Goal: Task Accomplishment & Management: Manage account settings

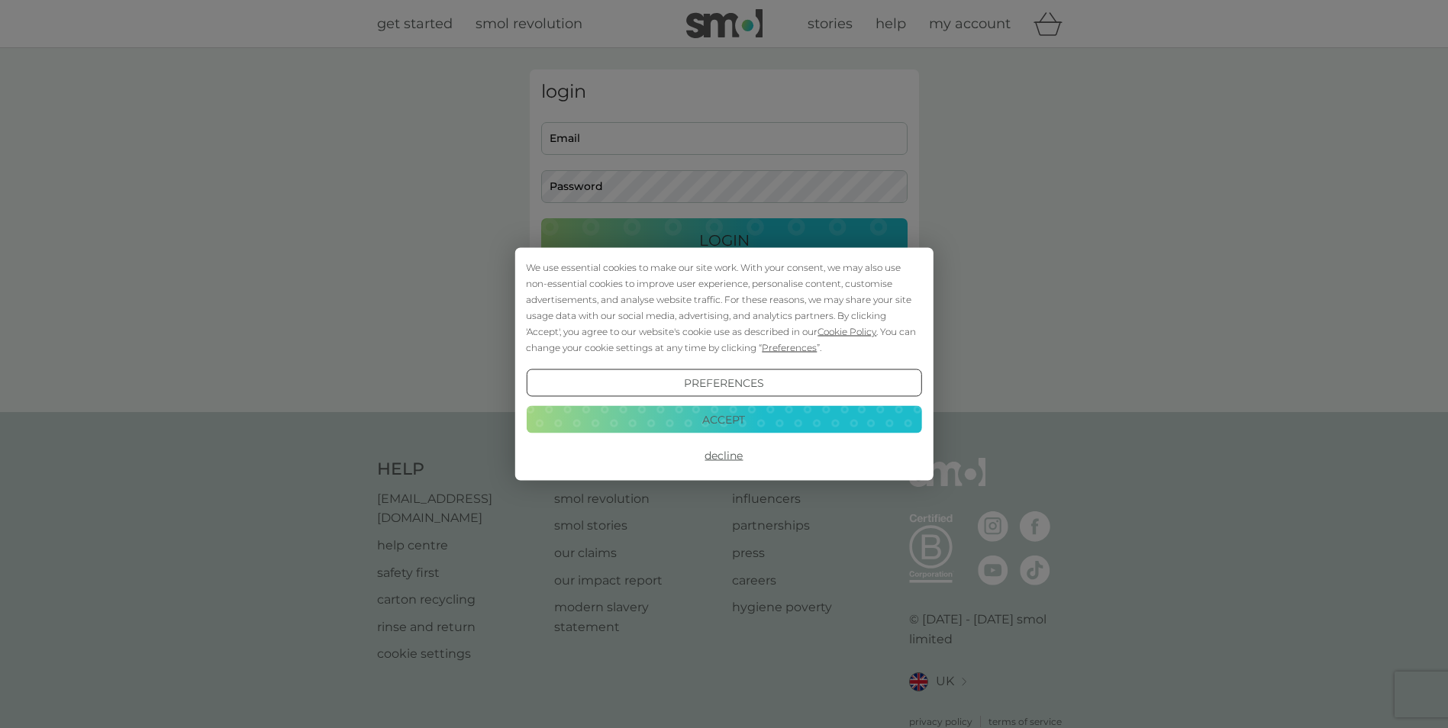
type input "[EMAIL_ADDRESS][DOMAIN_NAME]"
click at [740, 234] on div "We use essential cookies to make our site work. With your consent, we may also …" at bounding box center [724, 364] width 1448 height 728
click at [710, 456] on button "Decline" at bounding box center [723, 455] width 395 height 27
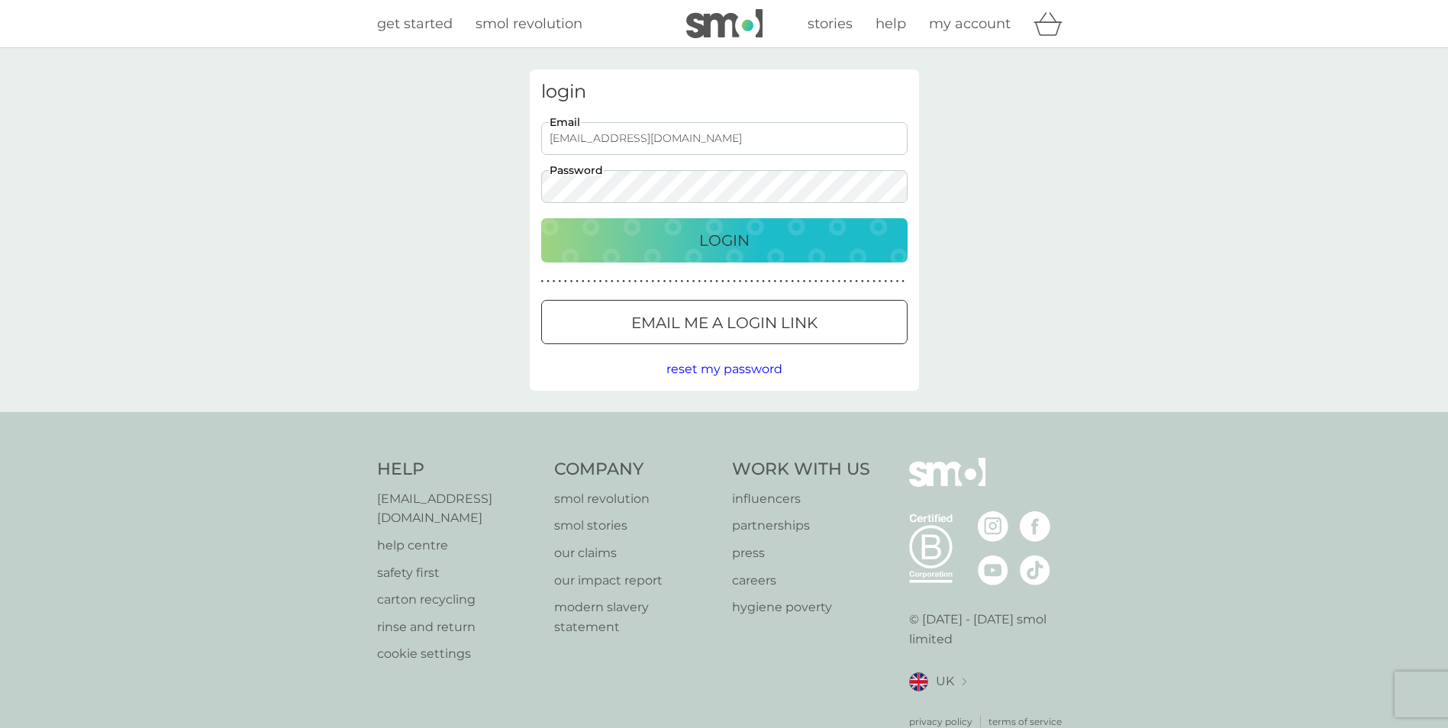
click at [753, 230] on div "Login" at bounding box center [724, 240] width 336 height 24
type input "finchholly@btinternet.com"
click at [699, 240] on p "Login" at bounding box center [724, 240] width 50 height 24
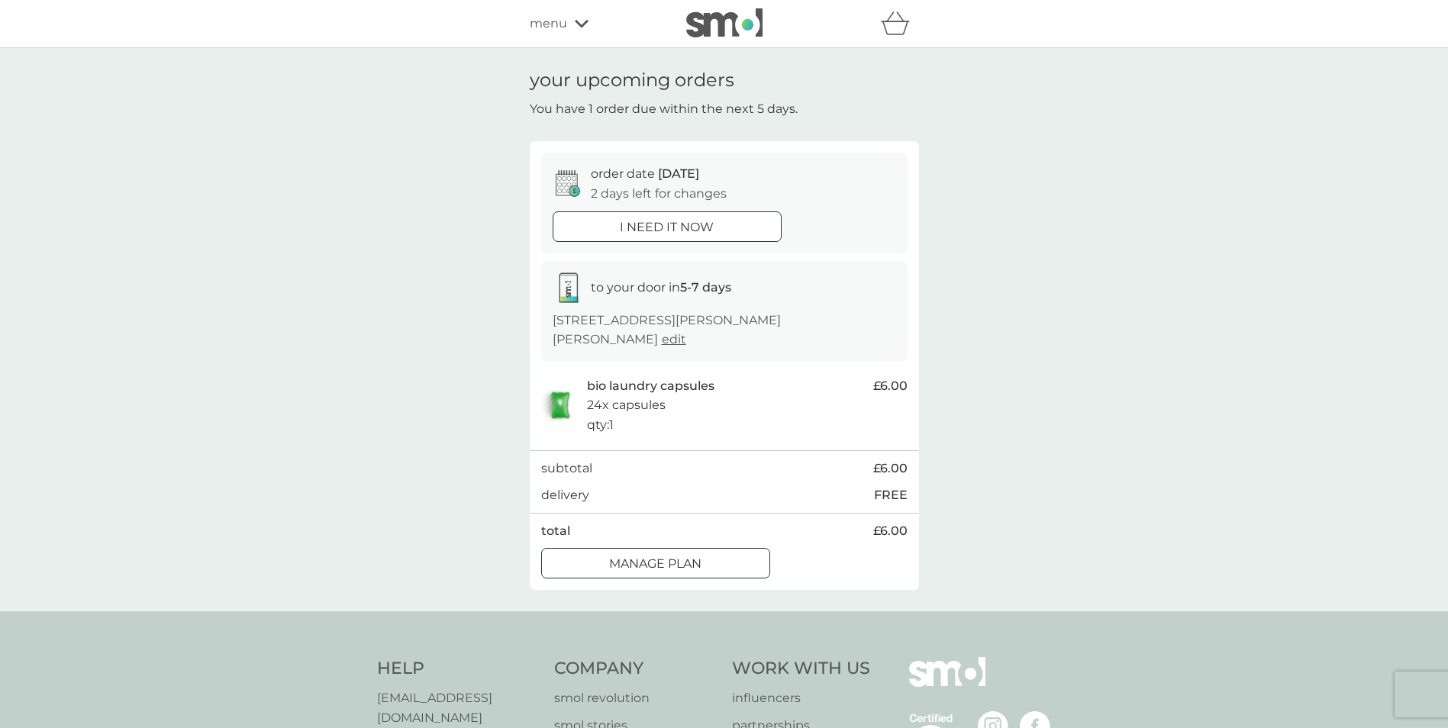
click at [668, 556] on div at bounding box center [655, 564] width 55 height 16
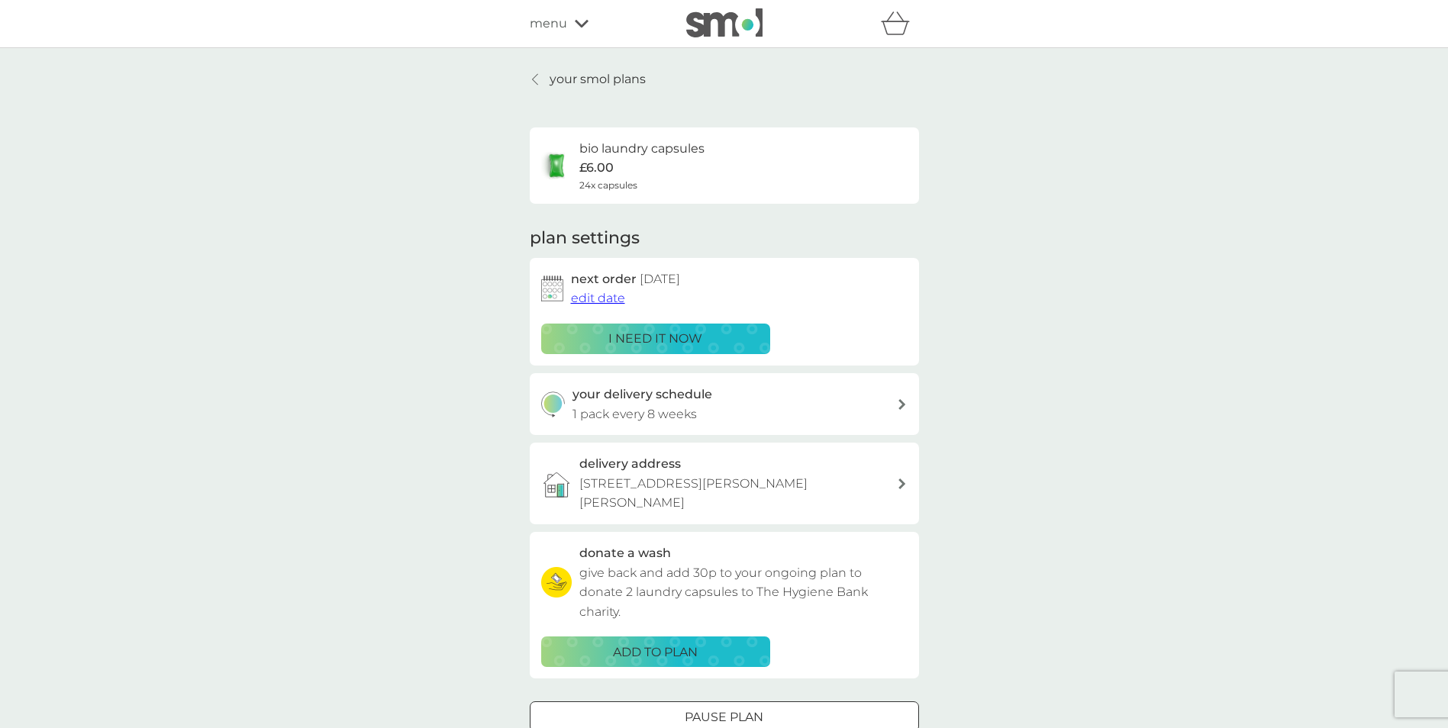
click at [550, 28] on span "menu" at bounding box center [548, 24] width 37 height 20
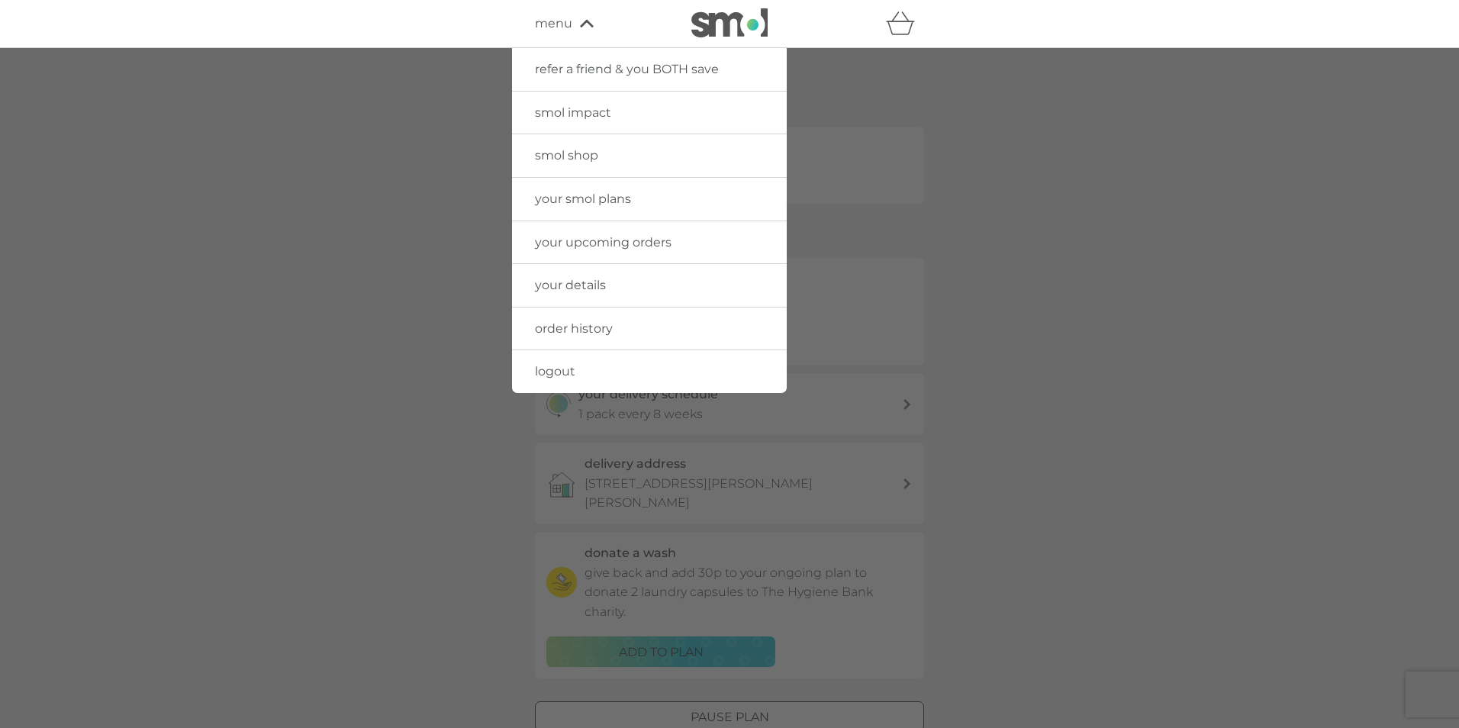
click at [581, 198] on span "your smol plans" at bounding box center [583, 199] width 96 height 14
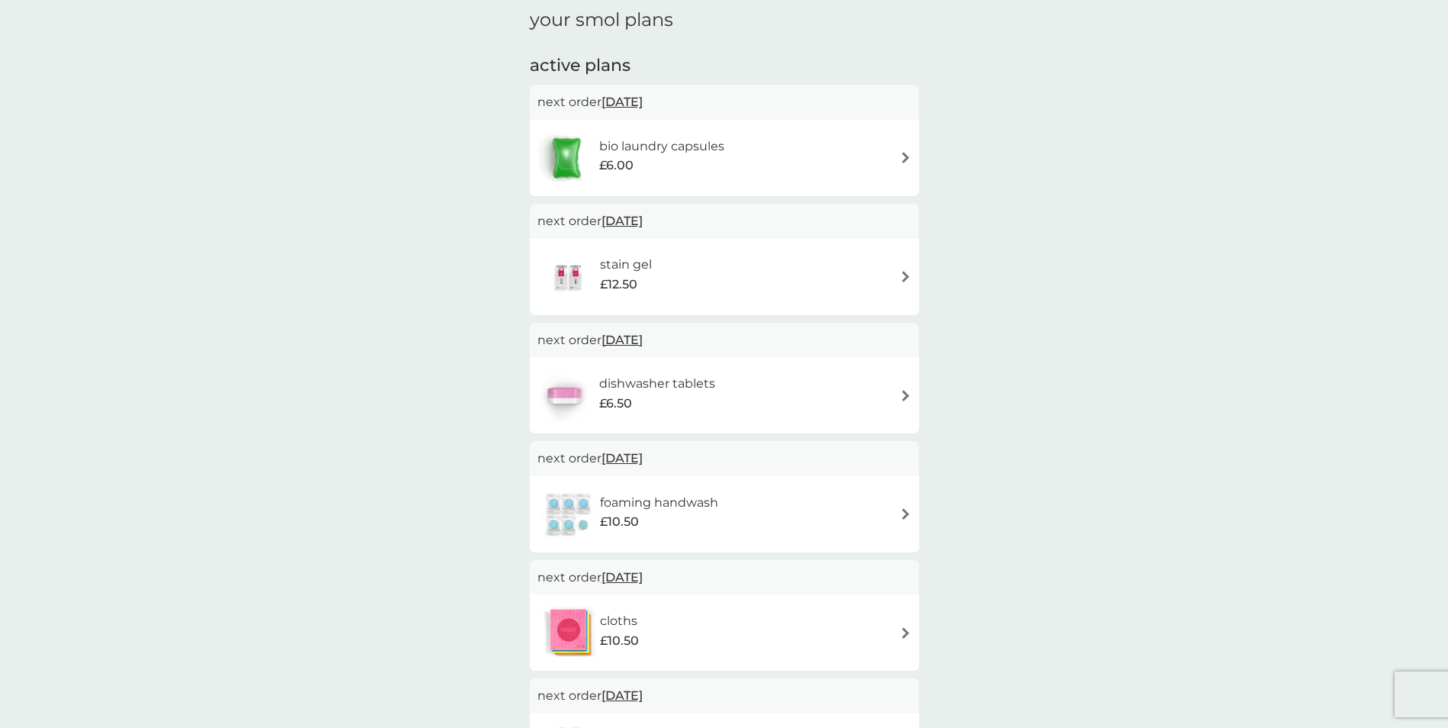
scroll to position [220, 0]
click at [903, 279] on img at bounding box center [905, 274] width 11 height 11
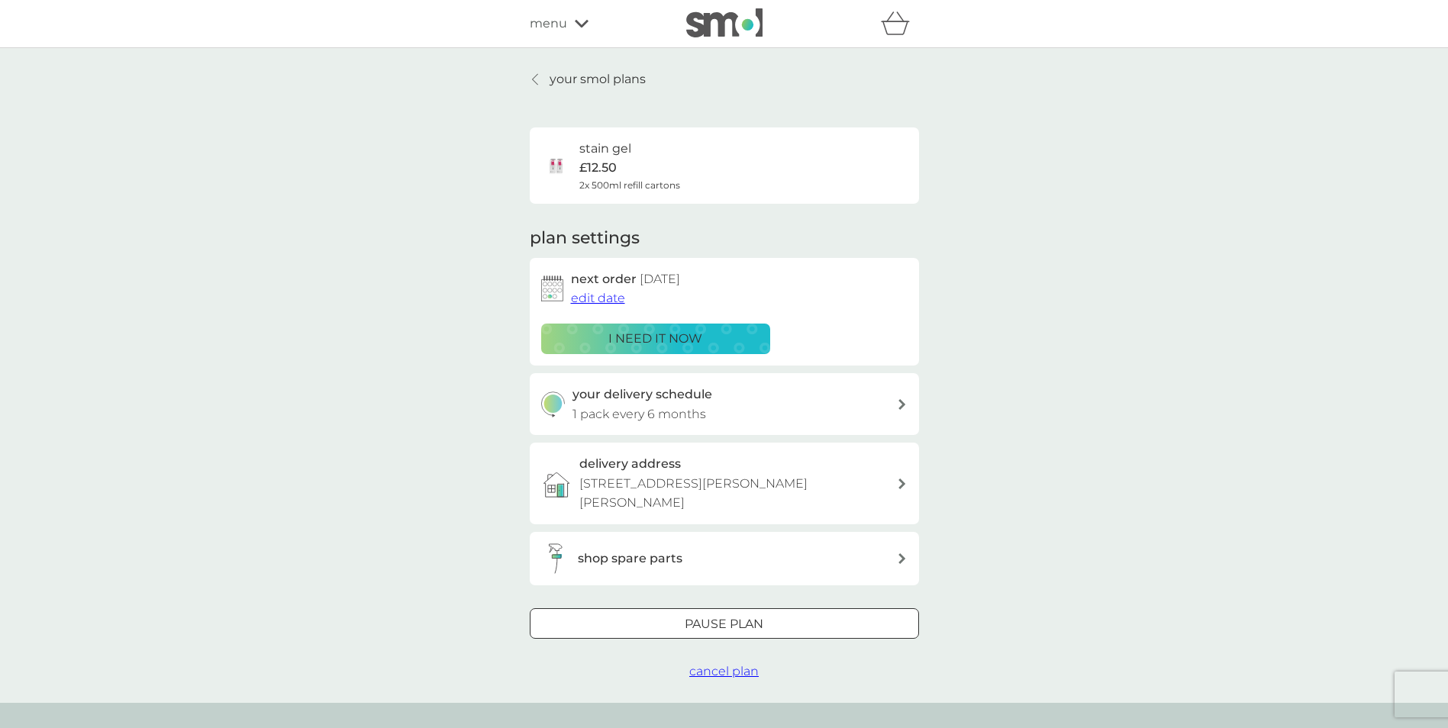
click at [897, 404] on div at bounding box center [902, 404] width 12 height 11
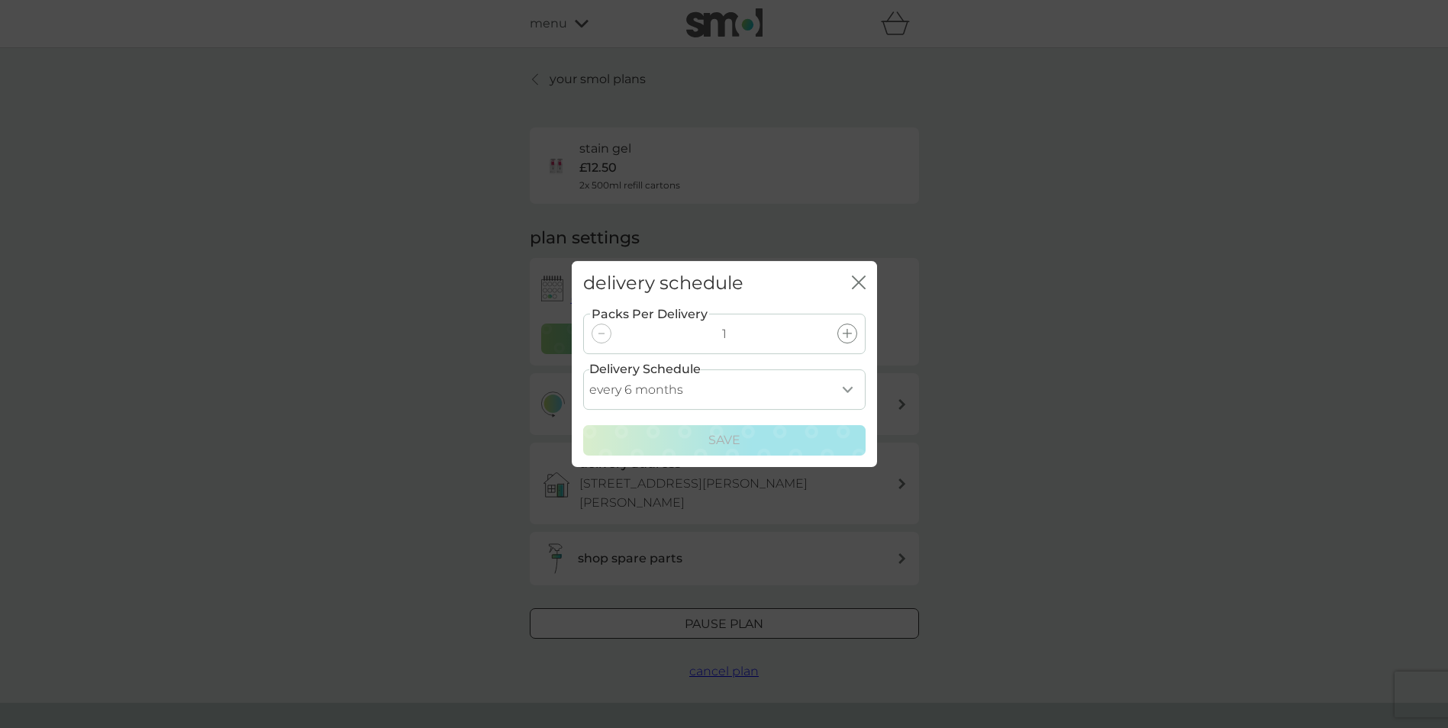
click at [840, 387] on select "every 1 month every 2 months every 3 months every 4 months every 5 months every…" at bounding box center [724, 389] width 282 height 40
select select "8"
click at [583, 369] on select "every 1 month every 2 months every 3 months every 4 months every 5 months every…" at bounding box center [724, 389] width 282 height 40
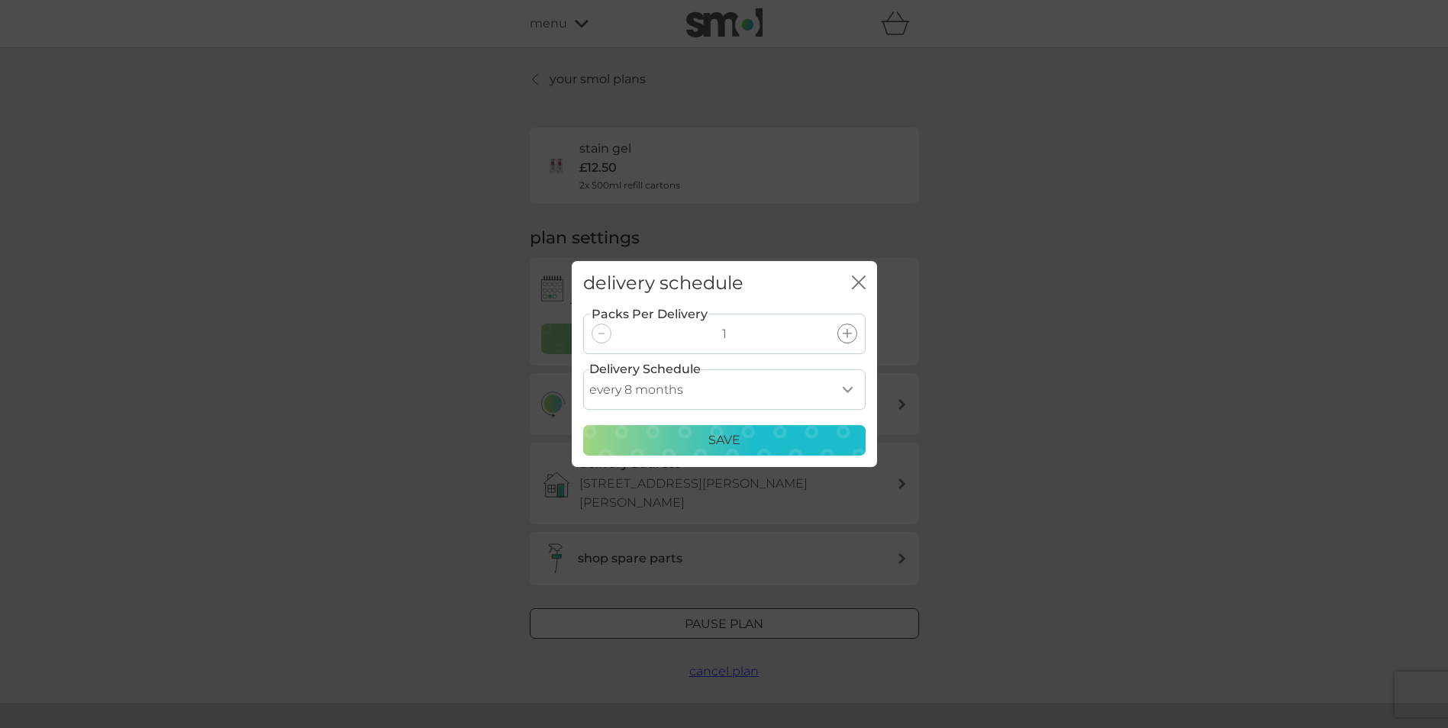
click at [746, 449] on div "Save" at bounding box center [724, 440] width 263 height 20
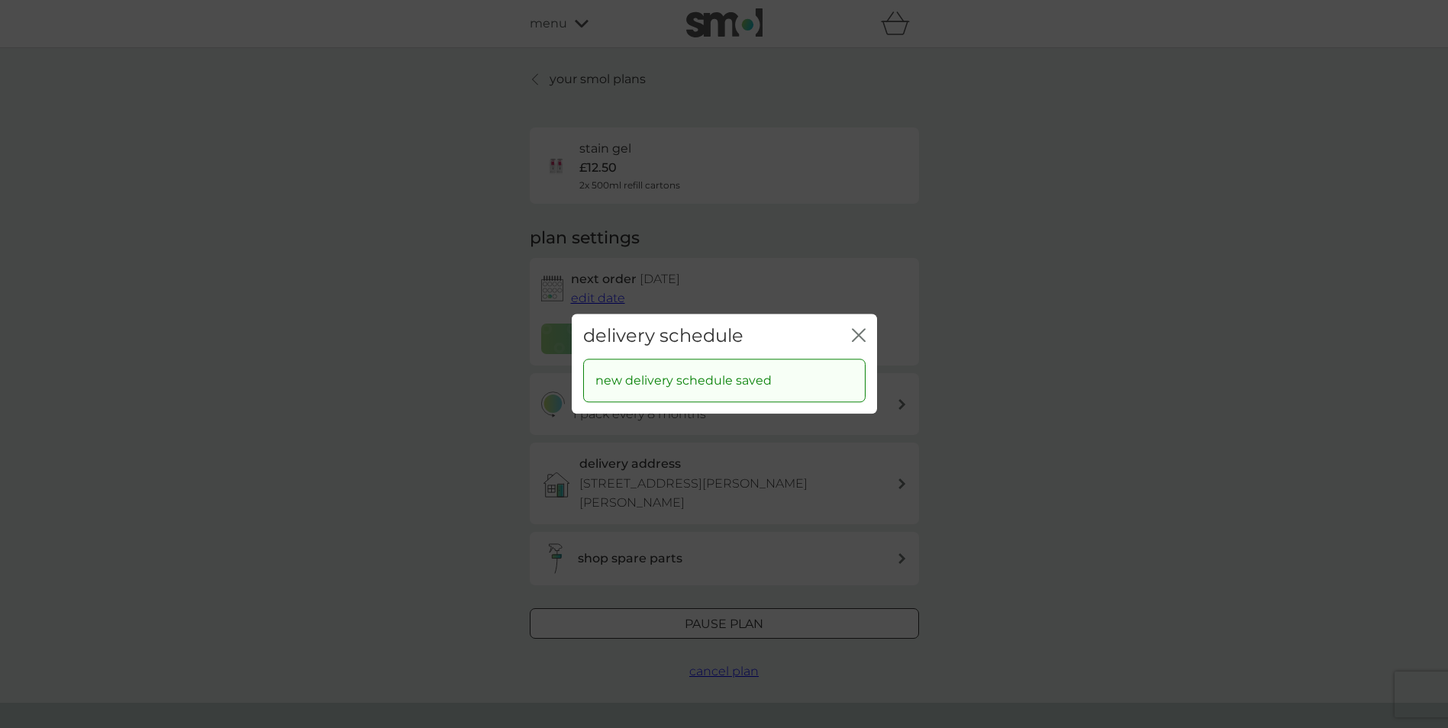
click at [866, 333] on div "delivery schedule close" at bounding box center [724, 336] width 305 height 45
click at [860, 339] on icon "close" at bounding box center [859, 335] width 14 height 14
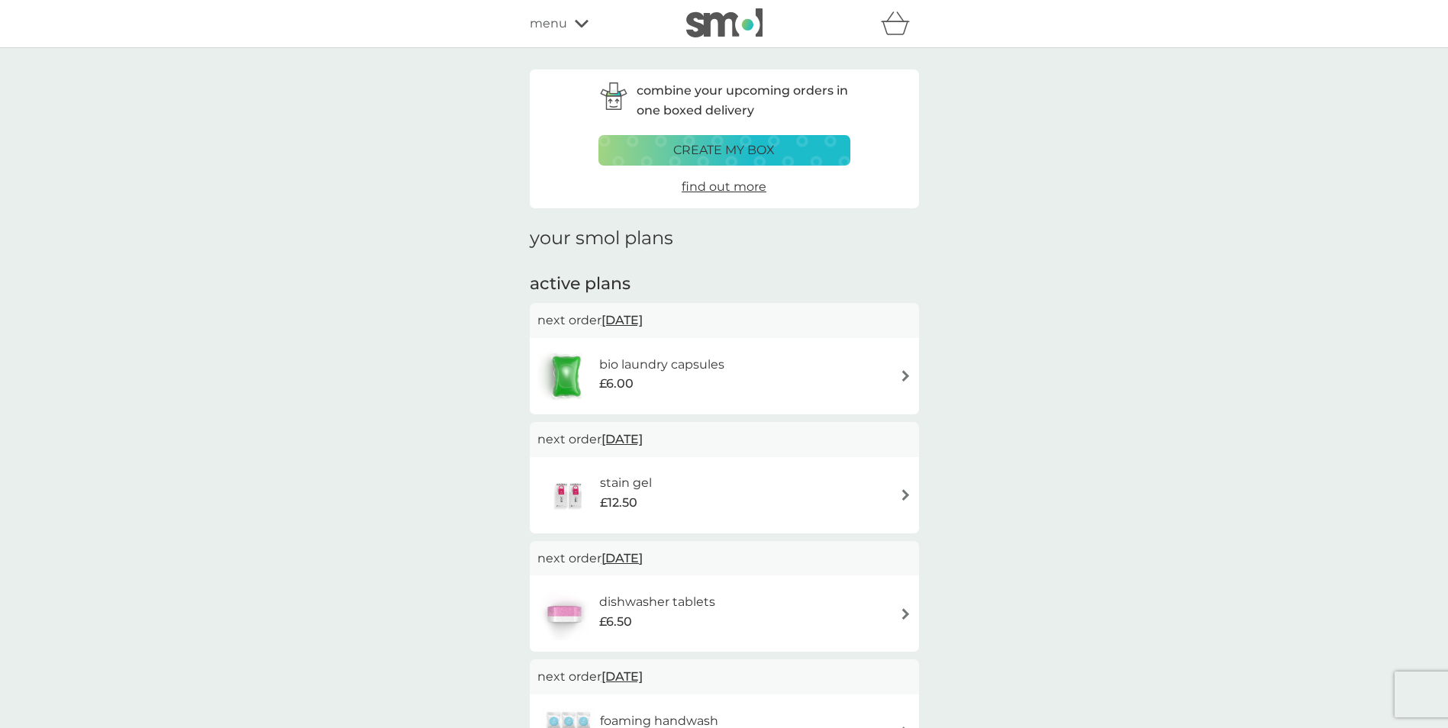
scroll to position [220, 0]
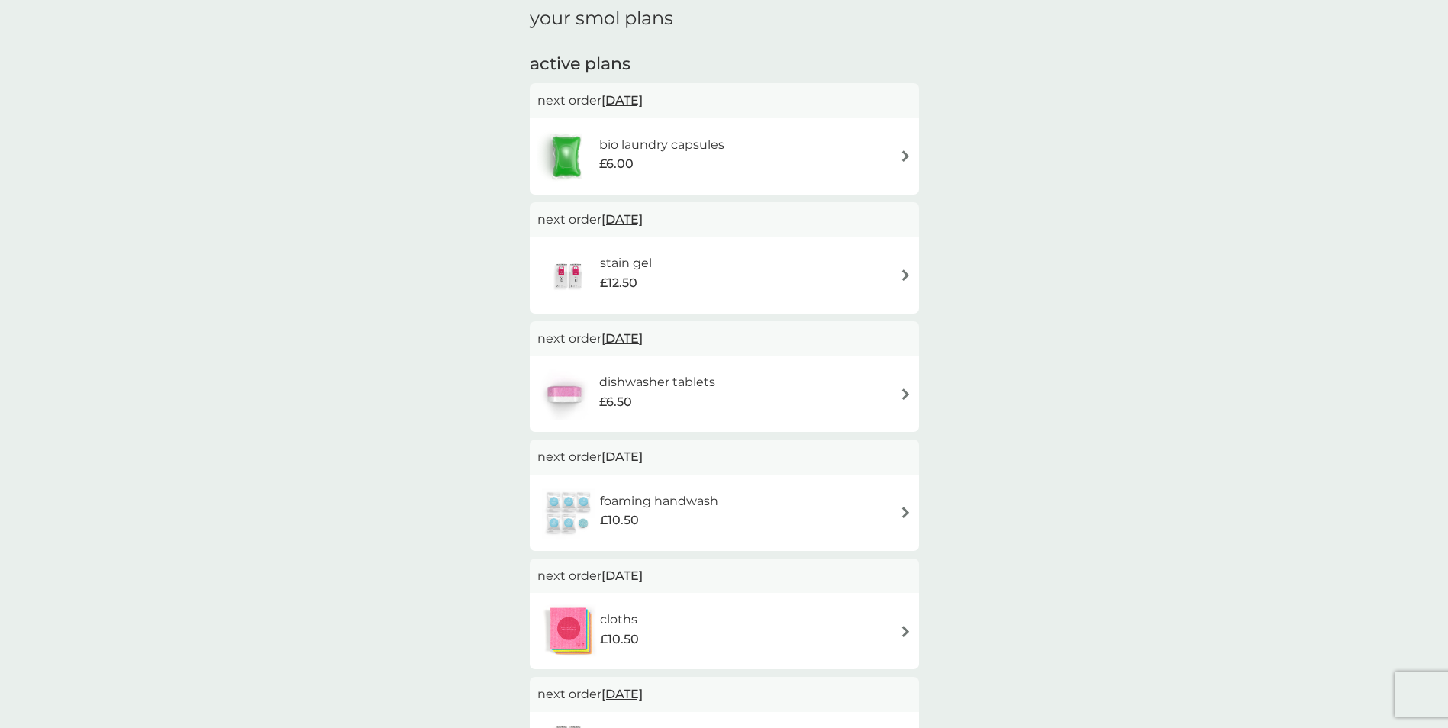
click at [905, 513] on img at bounding box center [905, 512] width 11 height 11
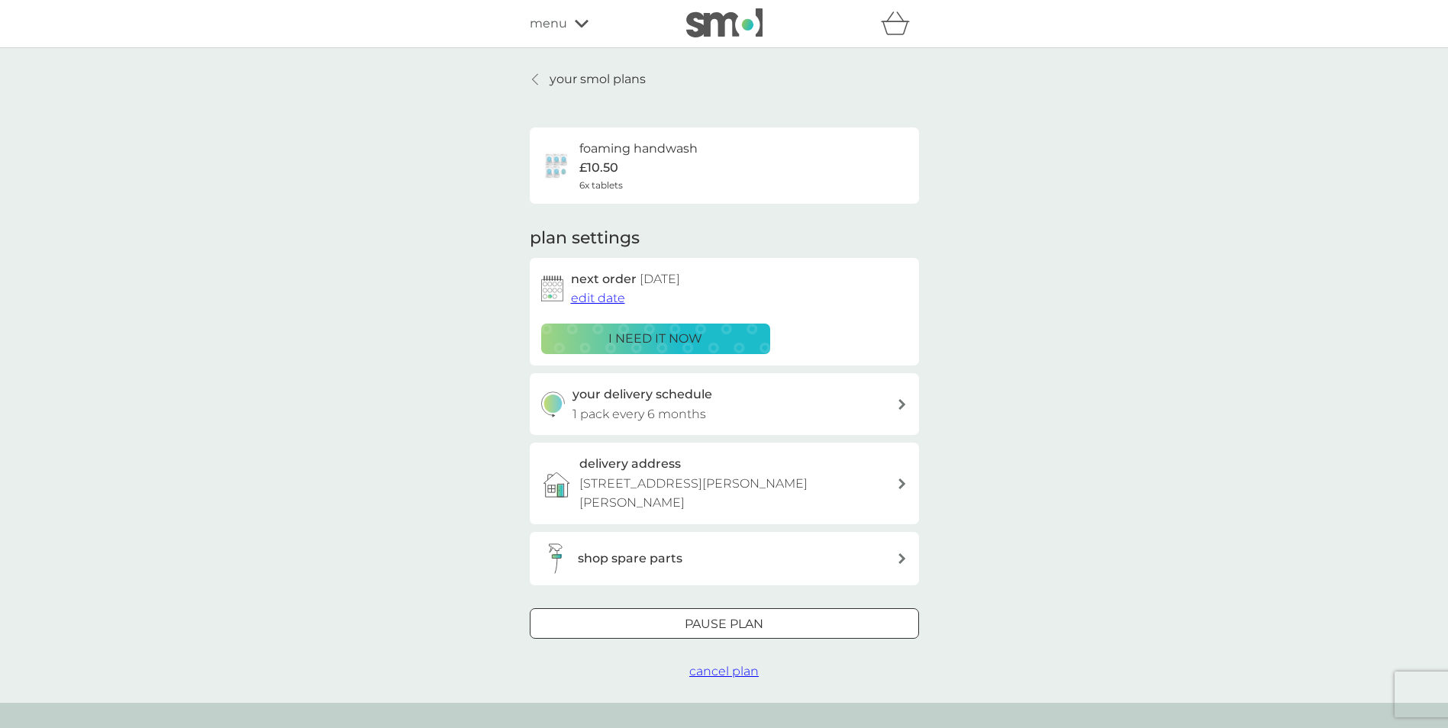
click at [903, 404] on icon at bounding box center [901, 404] width 7 height 11
select select "6"
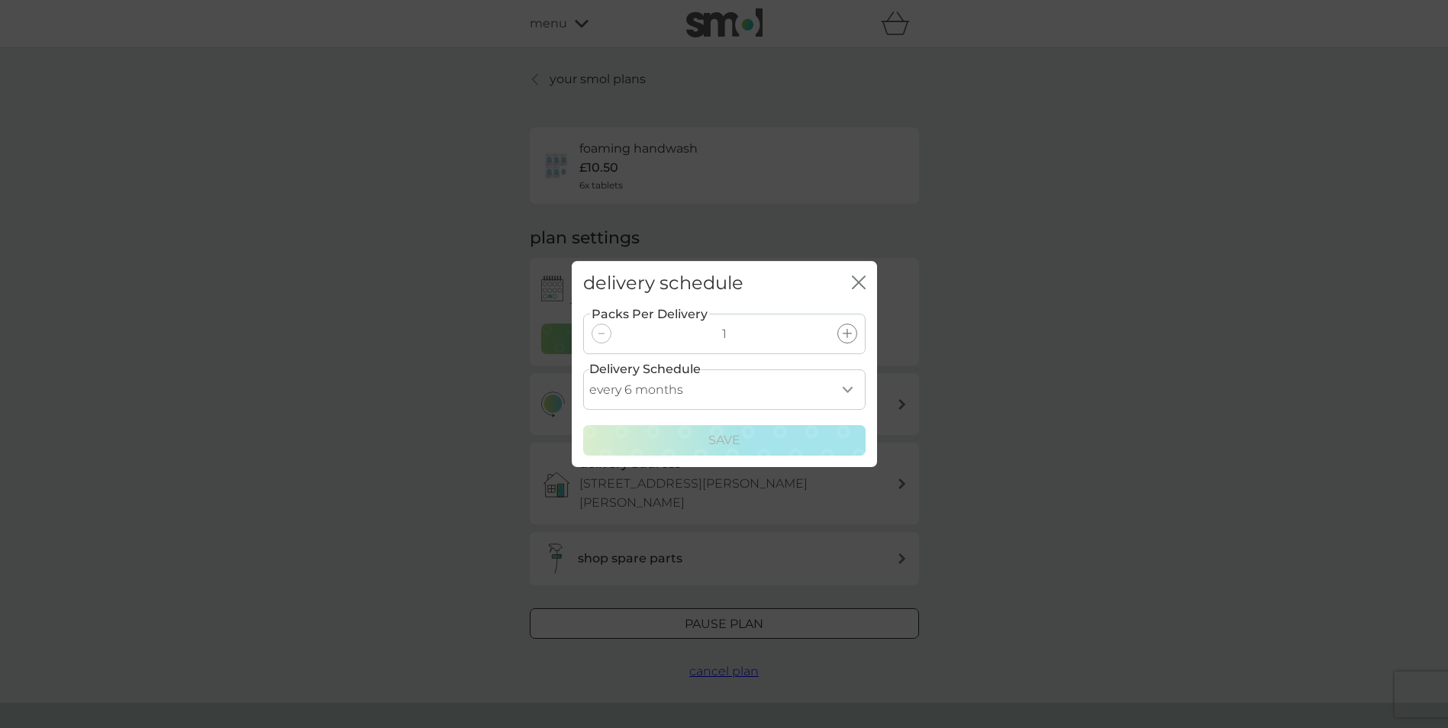
click at [850, 391] on select "every 1 month every 2 months every 3 months every 4 months every 5 months every…" at bounding box center [724, 389] width 282 height 40
click at [862, 282] on icon "close" at bounding box center [859, 282] width 14 height 14
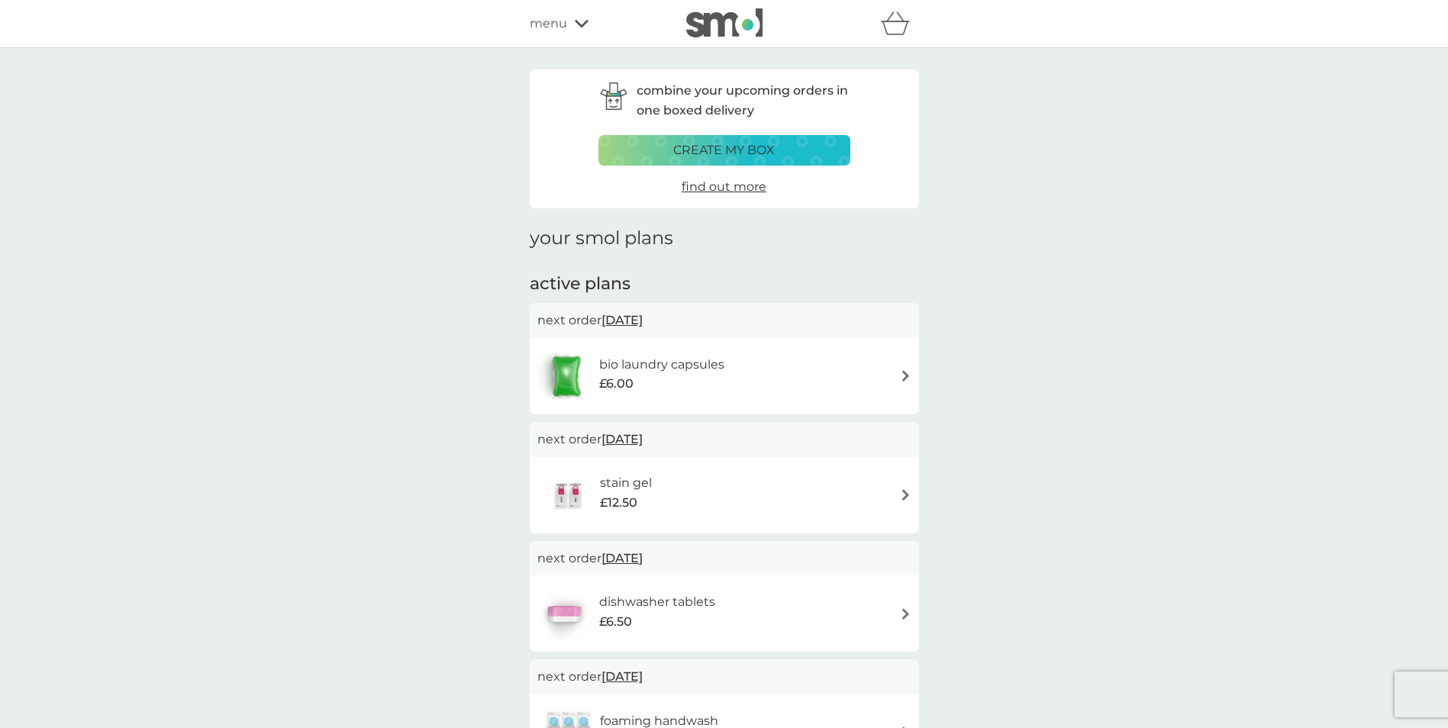
scroll to position [220, 0]
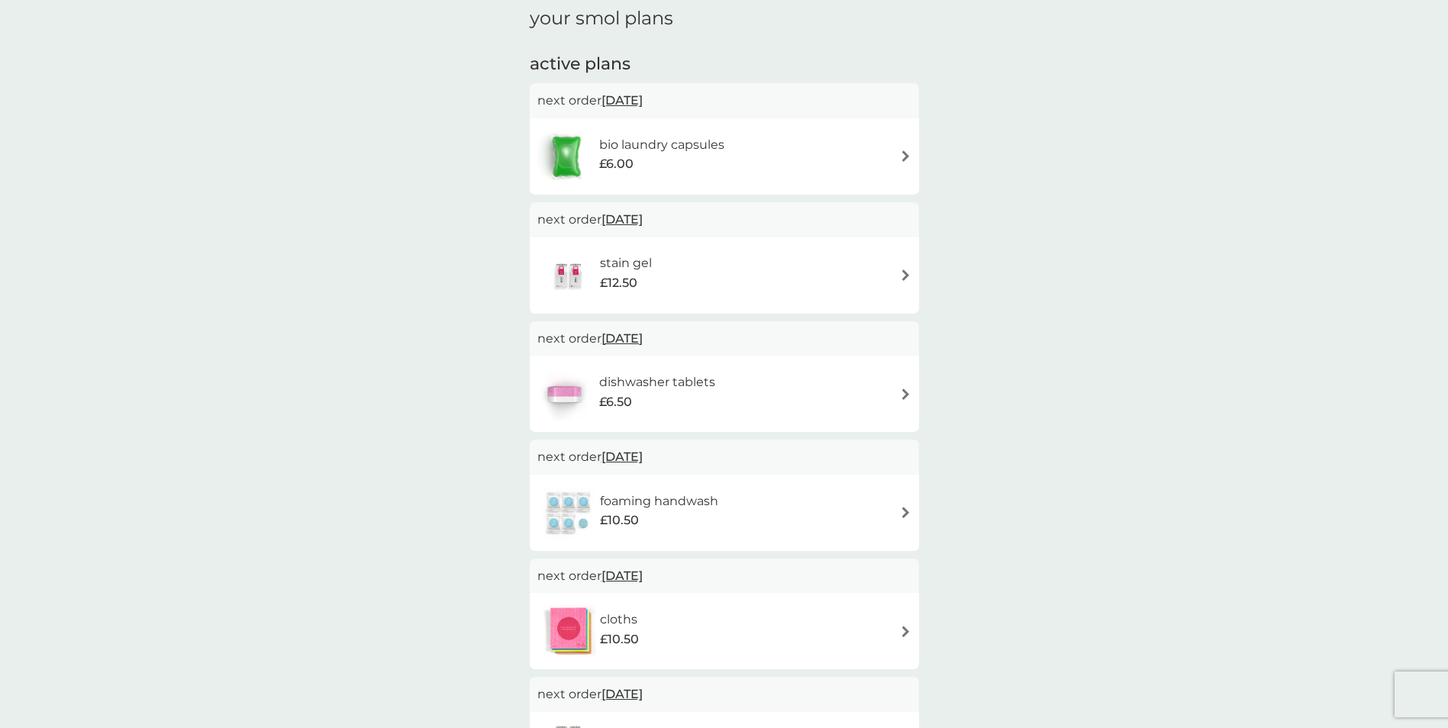
click at [901, 632] on img at bounding box center [905, 631] width 11 height 11
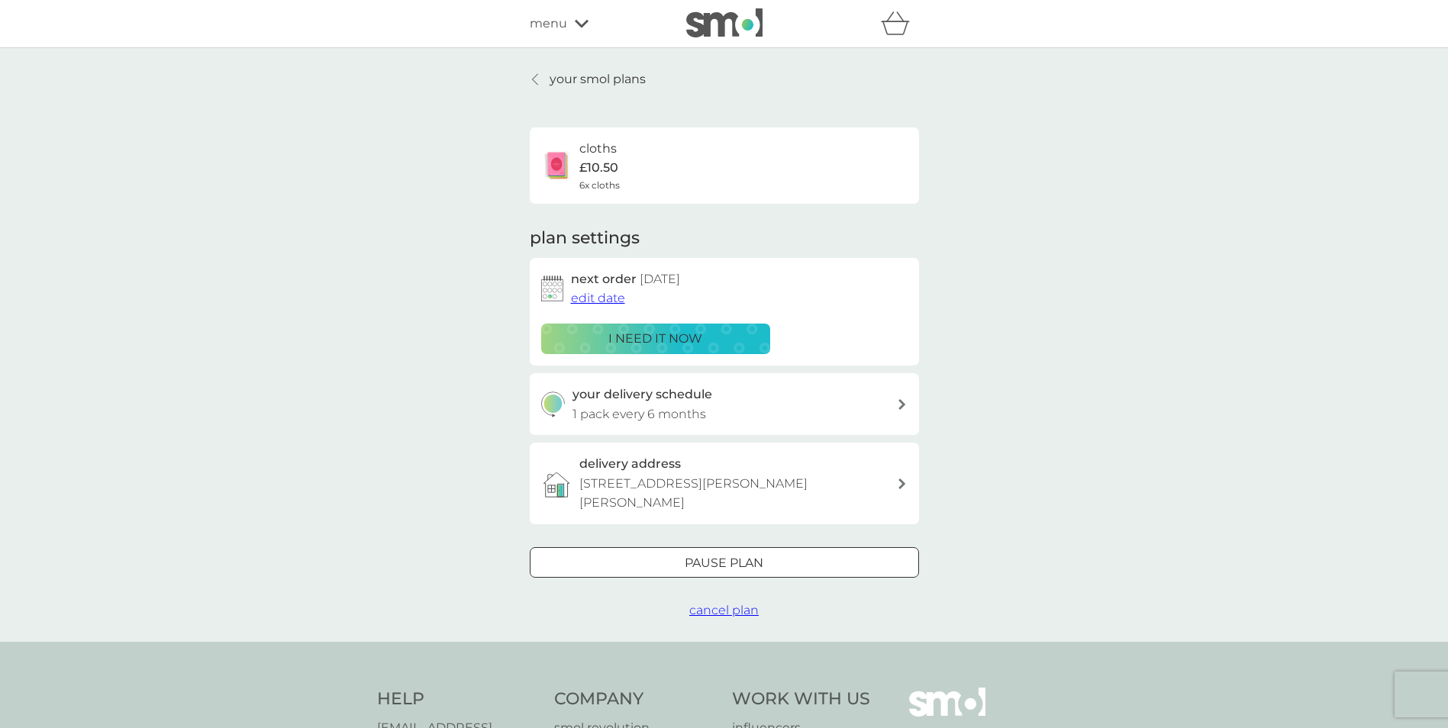
click at [908, 399] on div "your delivery schedule 1 pack every 6 months" at bounding box center [724, 404] width 389 height 62
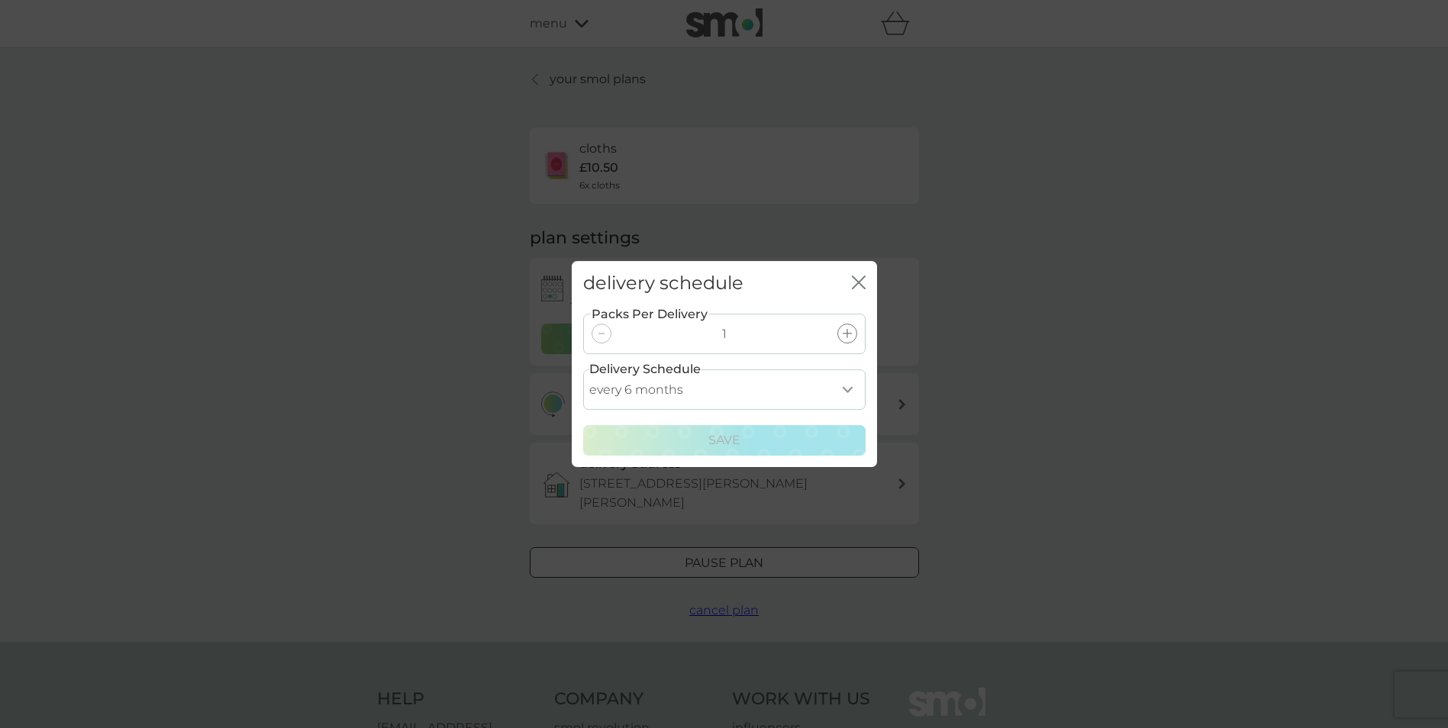
click at [846, 390] on select "every 1 month every 2 months every 3 months every 4 months every 5 months every…" at bounding box center [724, 389] width 282 height 40
select select "7"
click at [583, 369] on select "every 1 month every 2 months every 3 months every 4 months every 5 months every…" at bounding box center [724, 389] width 282 height 40
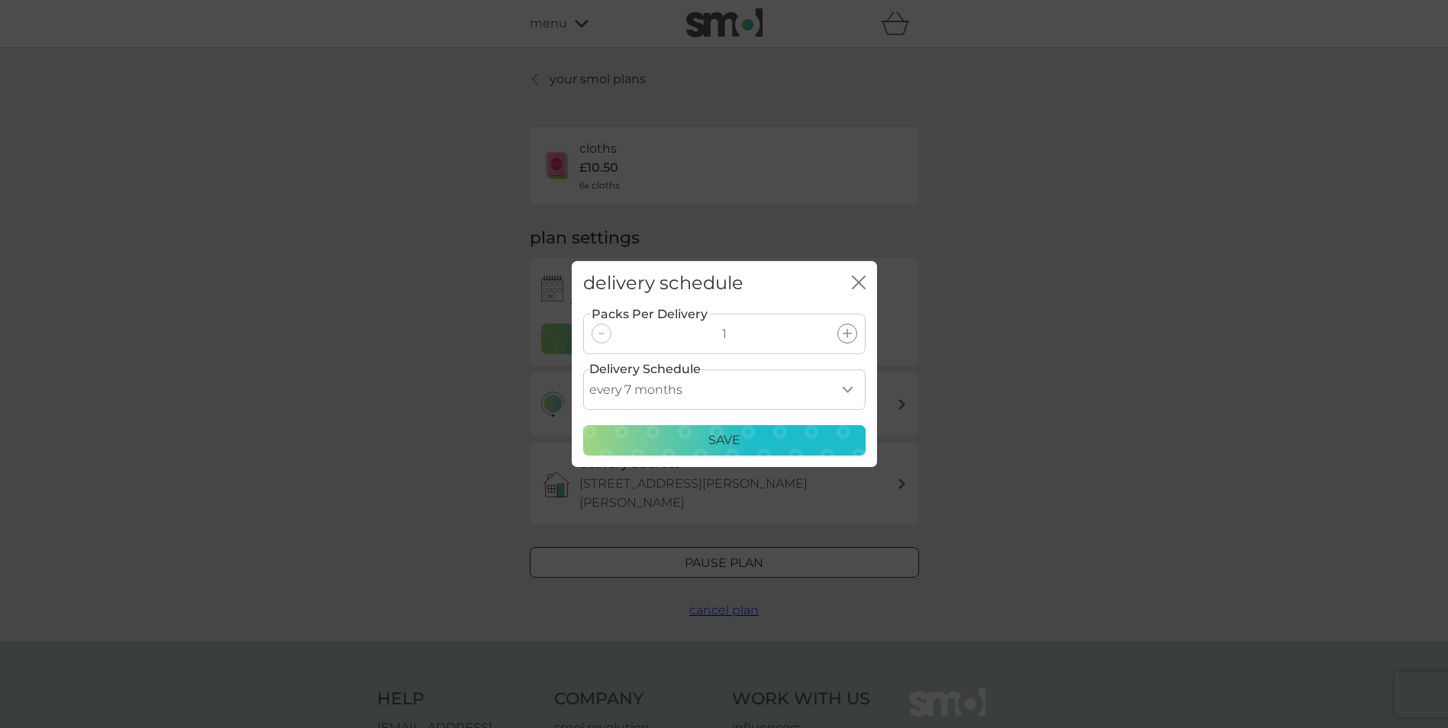
click at [817, 440] on div "Save" at bounding box center [724, 440] width 263 height 20
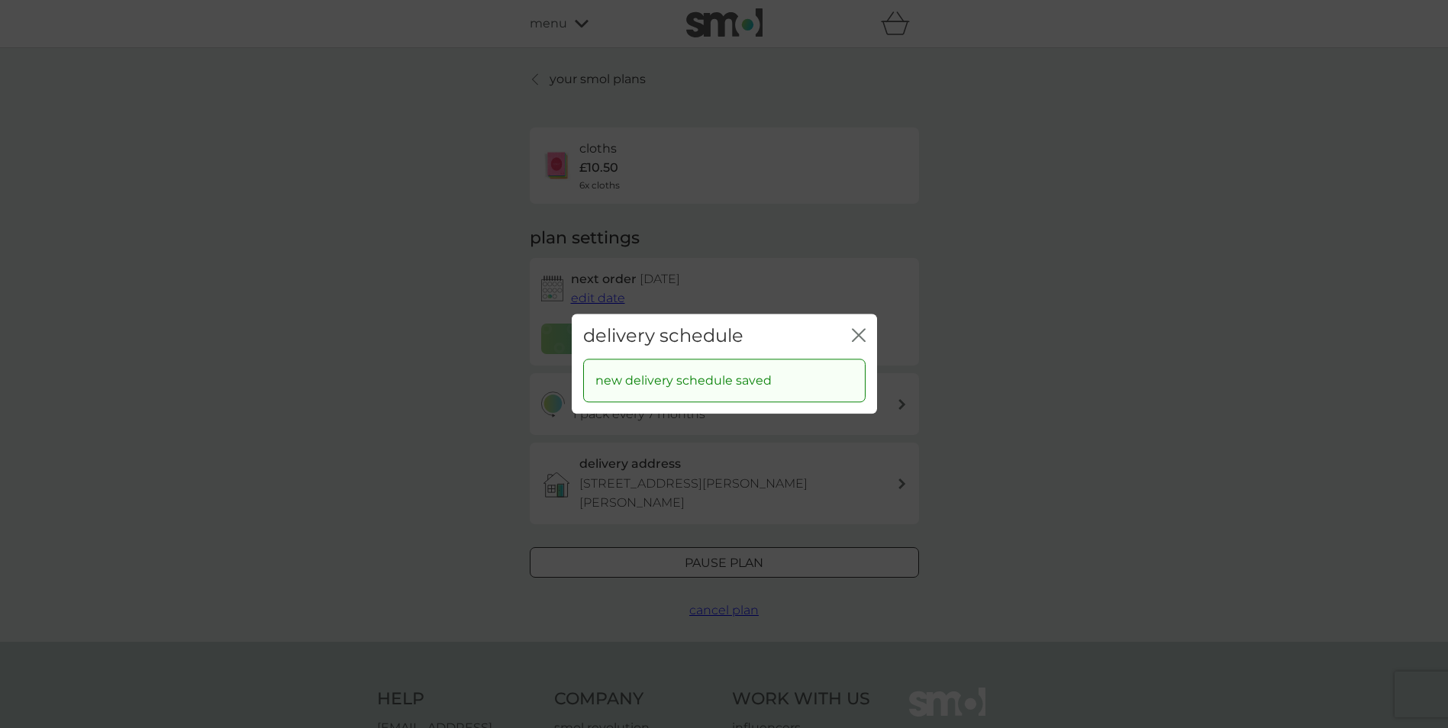
click at [867, 338] on div "delivery schedule close" at bounding box center [724, 336] width 305 height 45
click at [862, 339] on icon "close" at bounding box center [861, 335] width 6 height 12
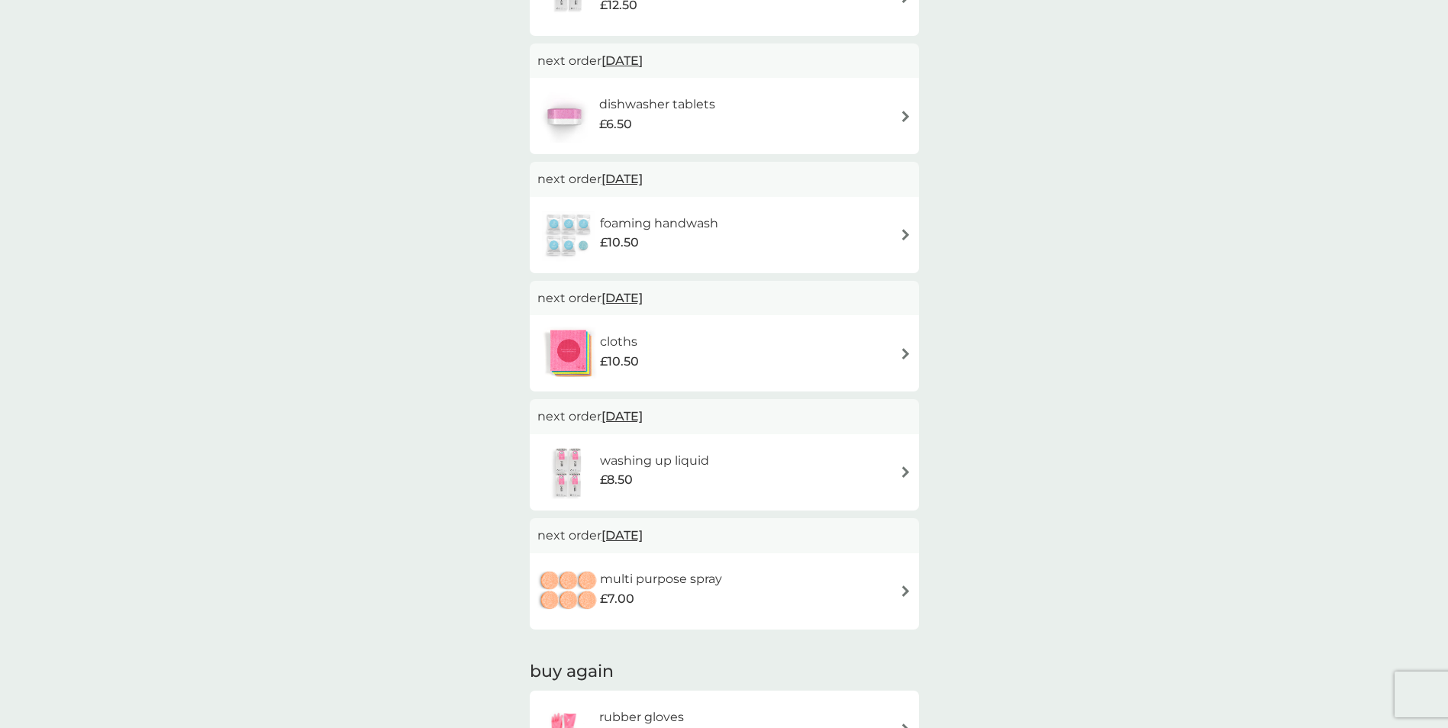
scroll to position [514, 0]
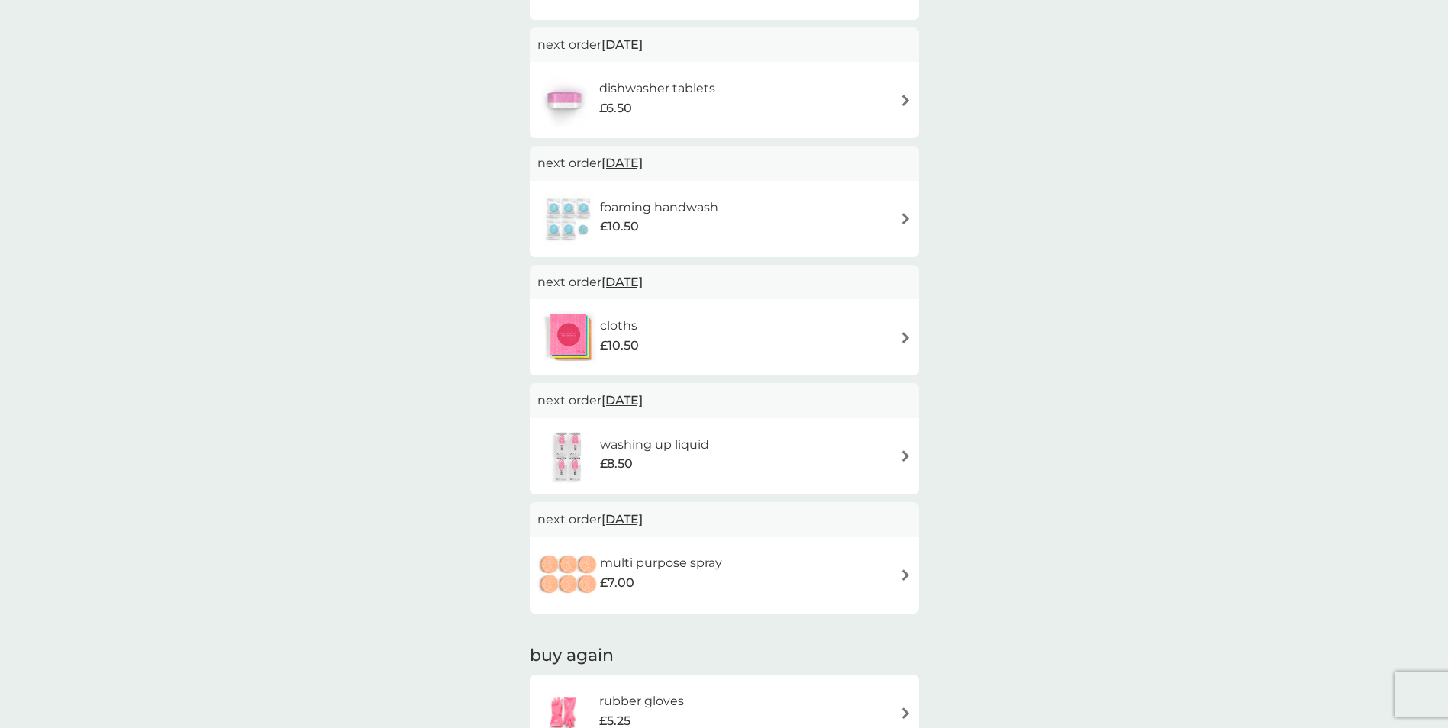
click at [906, 338] on img at bounding box center [905, 337] width 11 height 11
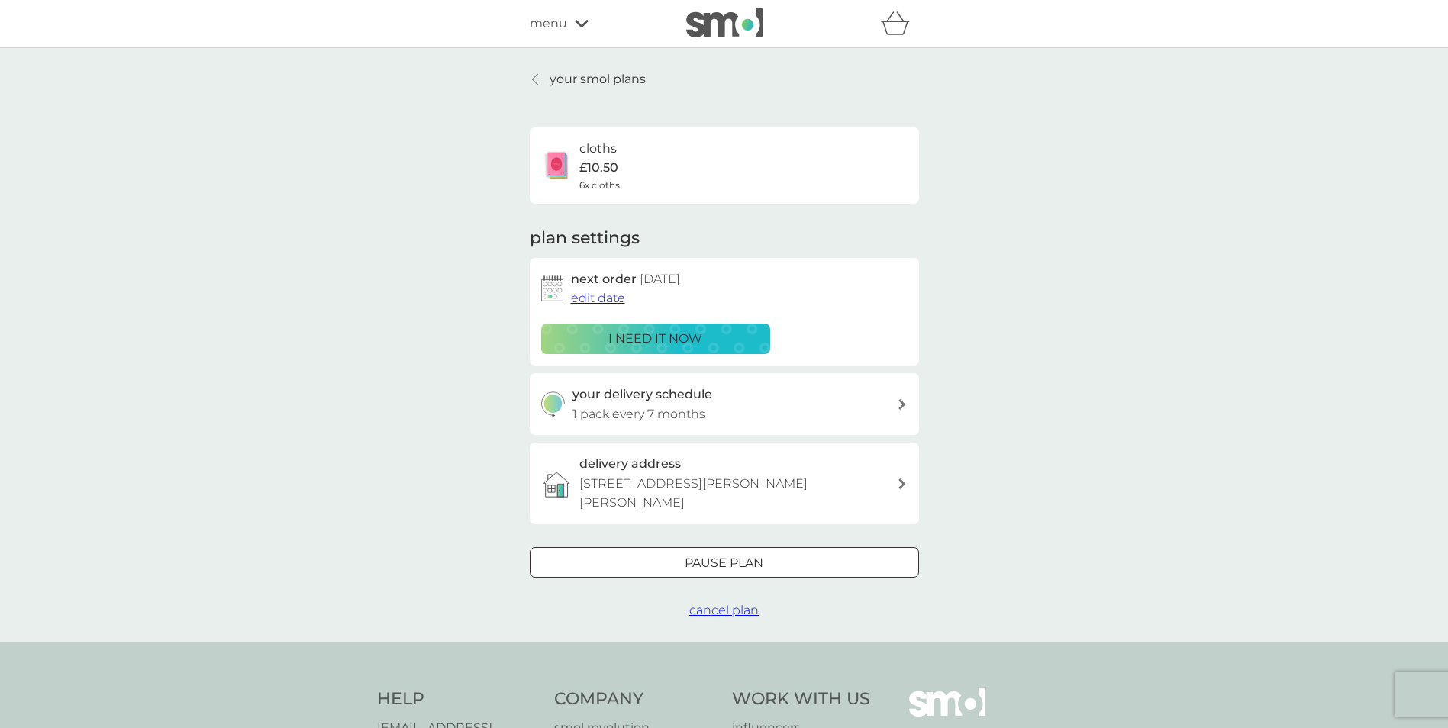
click at [755, 553] on p "Pause plan" at bounding box center [723, 563] width 79 height 20
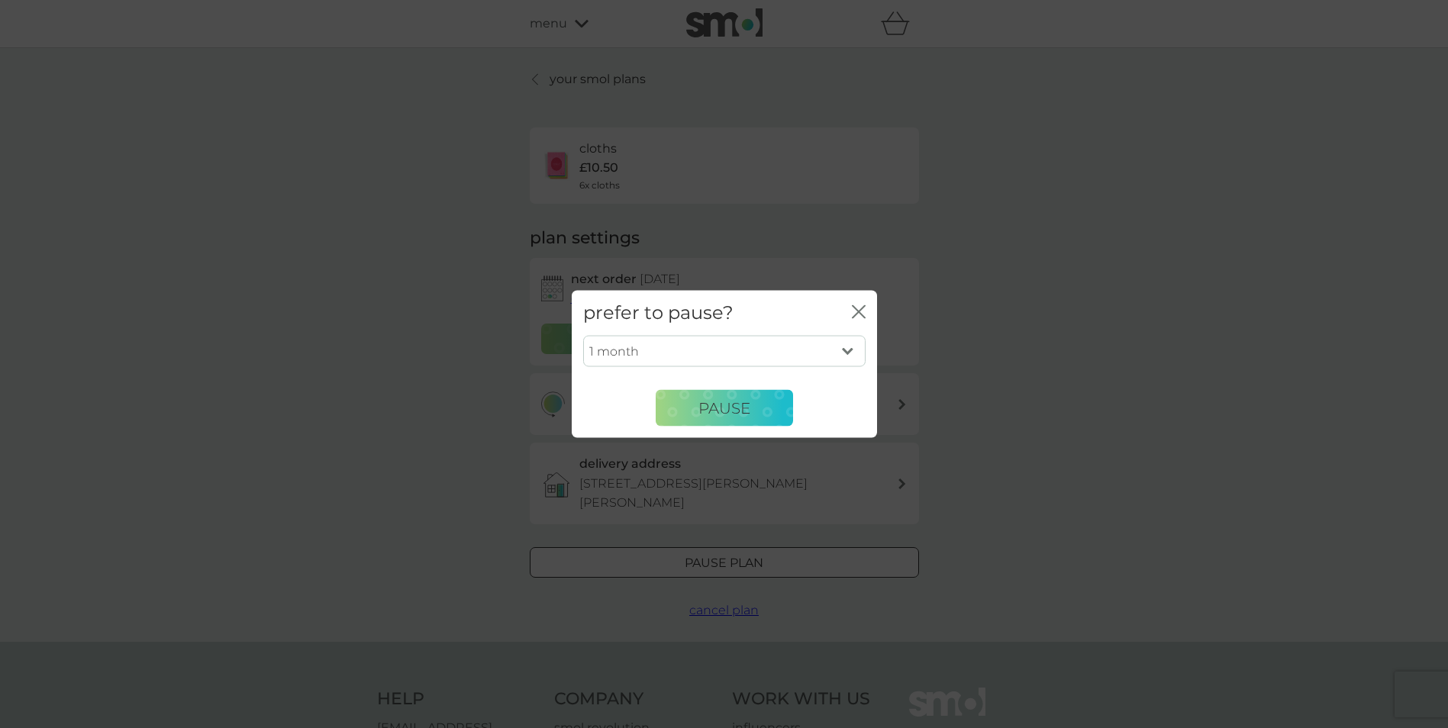
click at [849, 353] on select "1 month 2 months 3 months 4 months 5 months 6 months" at bounding box center [724, 351] width 282 height 32
select select "6"
click at [583, 335] on select "1 month 2 months 3 months 4 months 5 months 6 months" at bounding box center [724, 351] width 282 height 32
click at [733, 408] on span "Pause" at bounding box center [724, 407] width 52 height 18
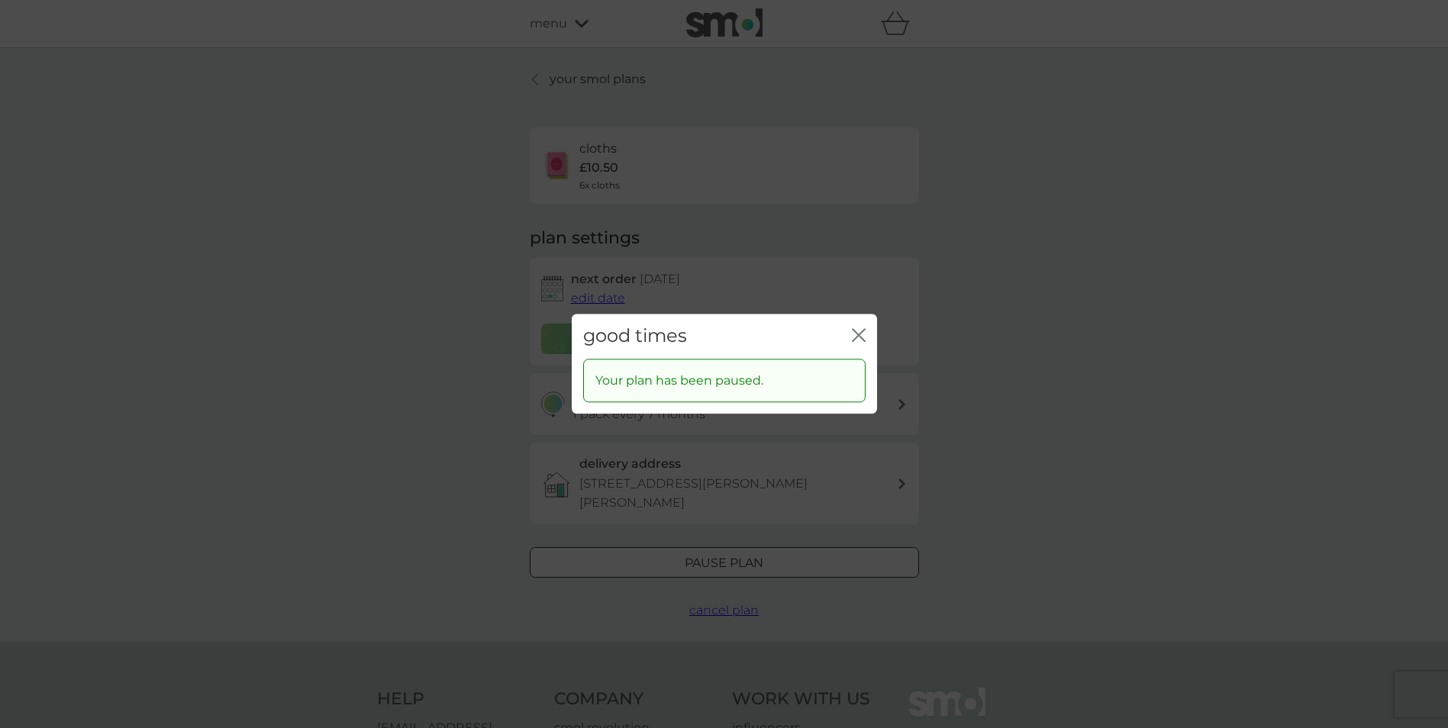
click at [858, 340] on icon "close" at bounding box center [859, 335] width 14 height 14
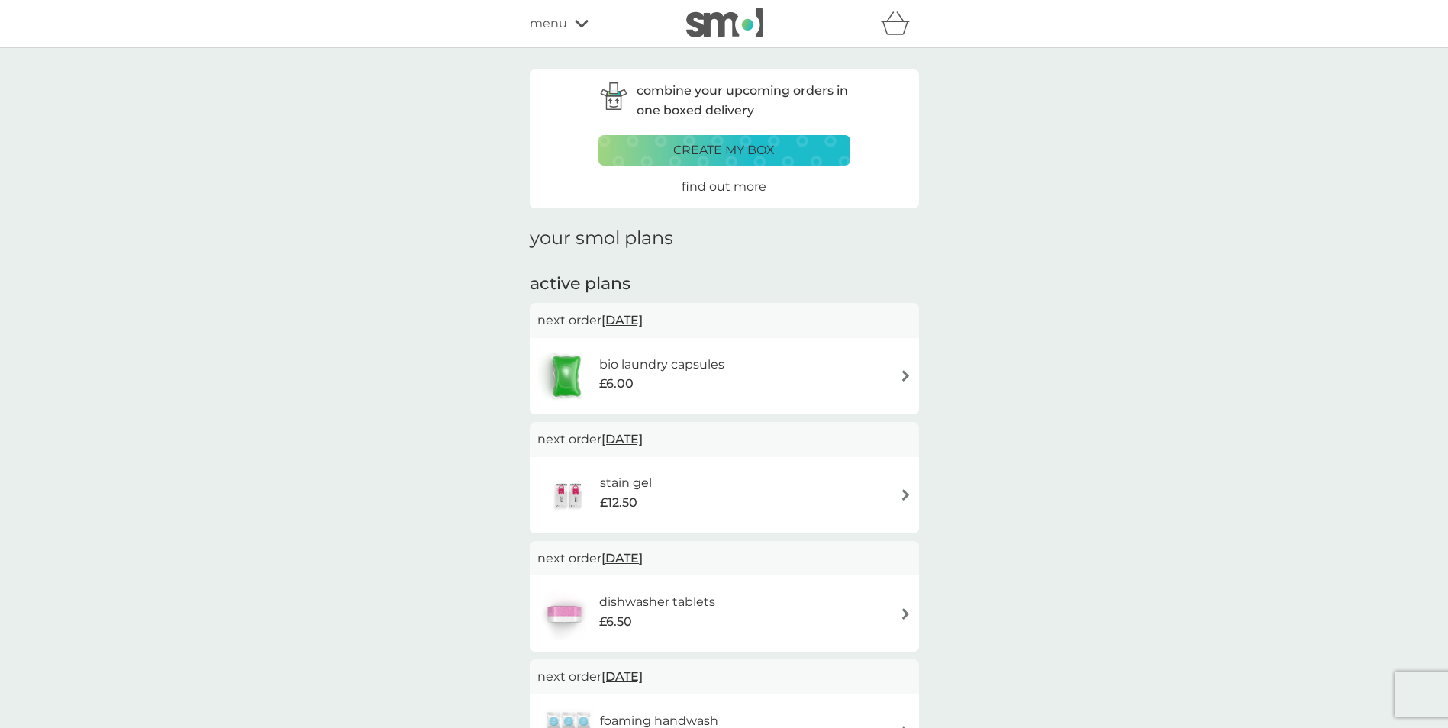
scroll to position [514, 0]
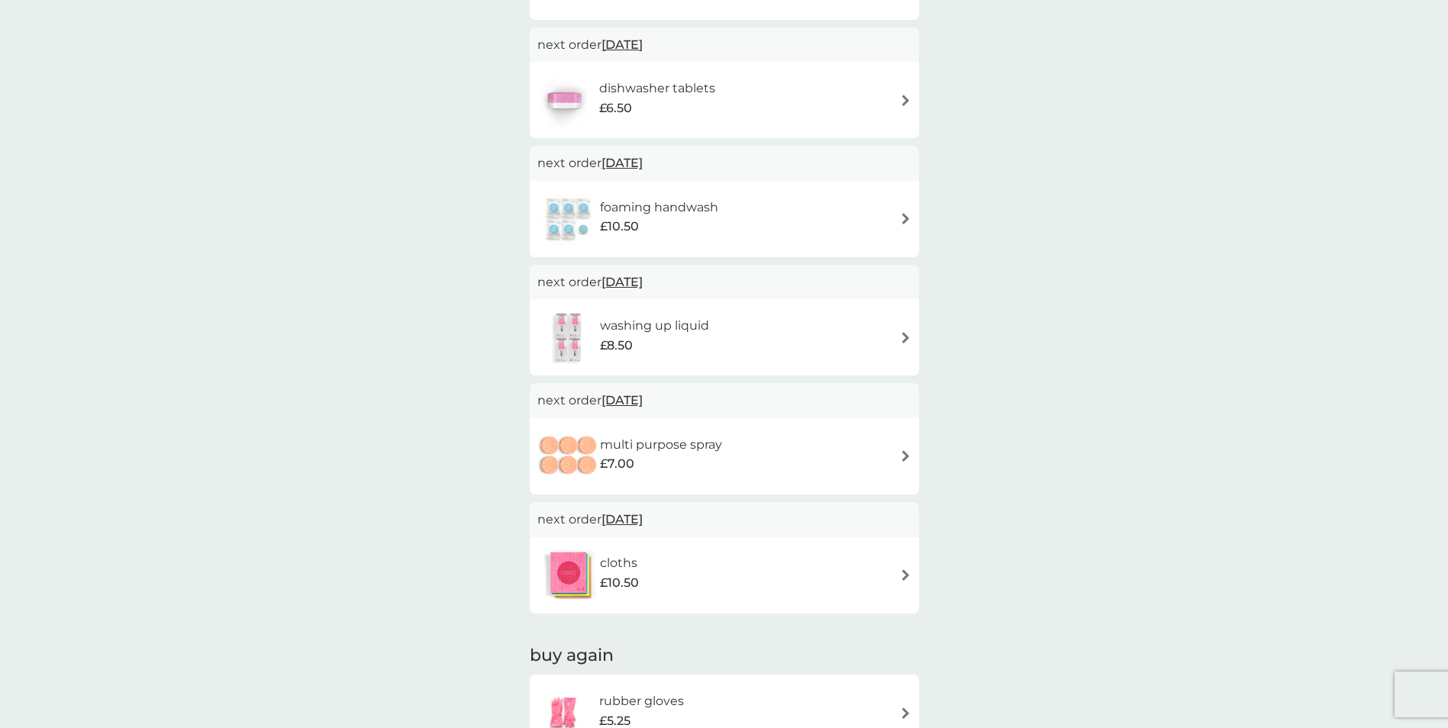
click at [902, 334] on img at bounding box center [905, 337] width 11 height 11
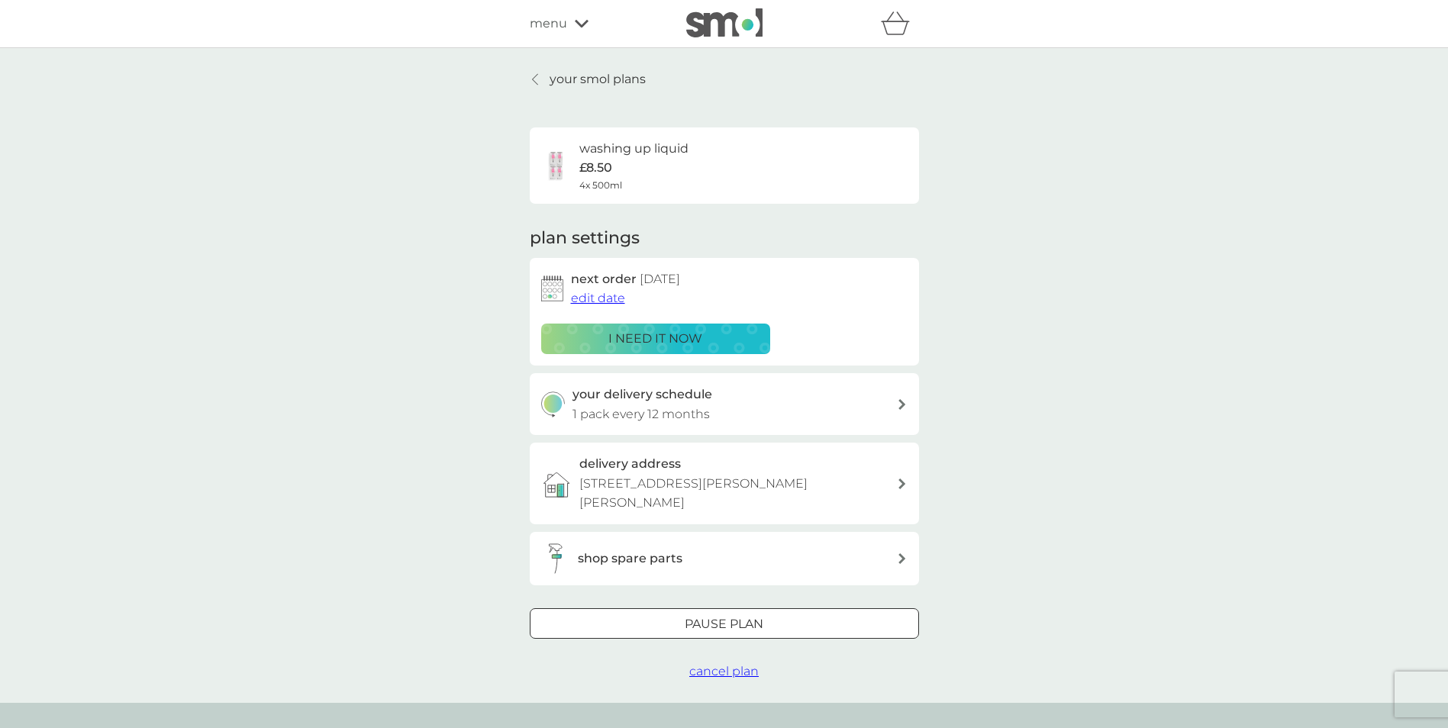
click at [746, 616] on div at bounding box center [724, 624] width 55 height 16
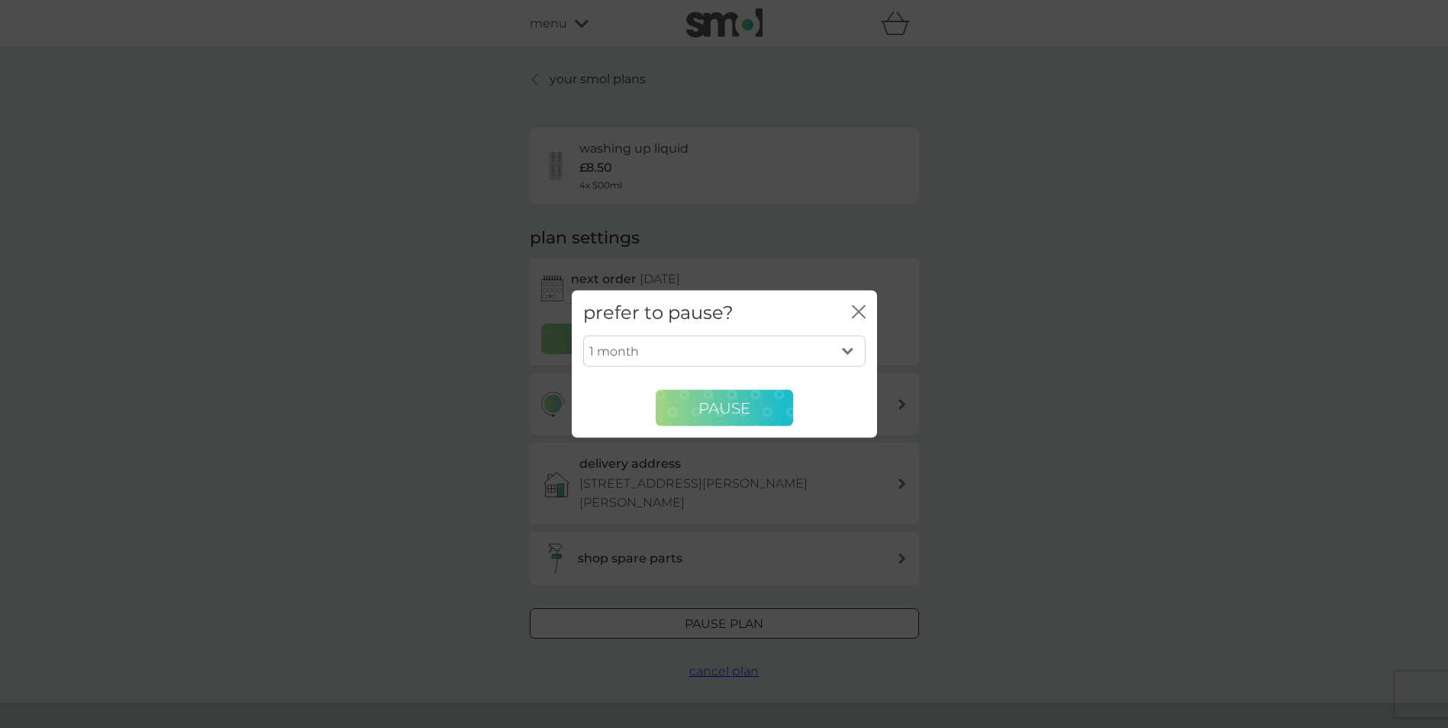
click at [737, 414] on span "Pause" at bounding box center [724, 407] width 52 height 18
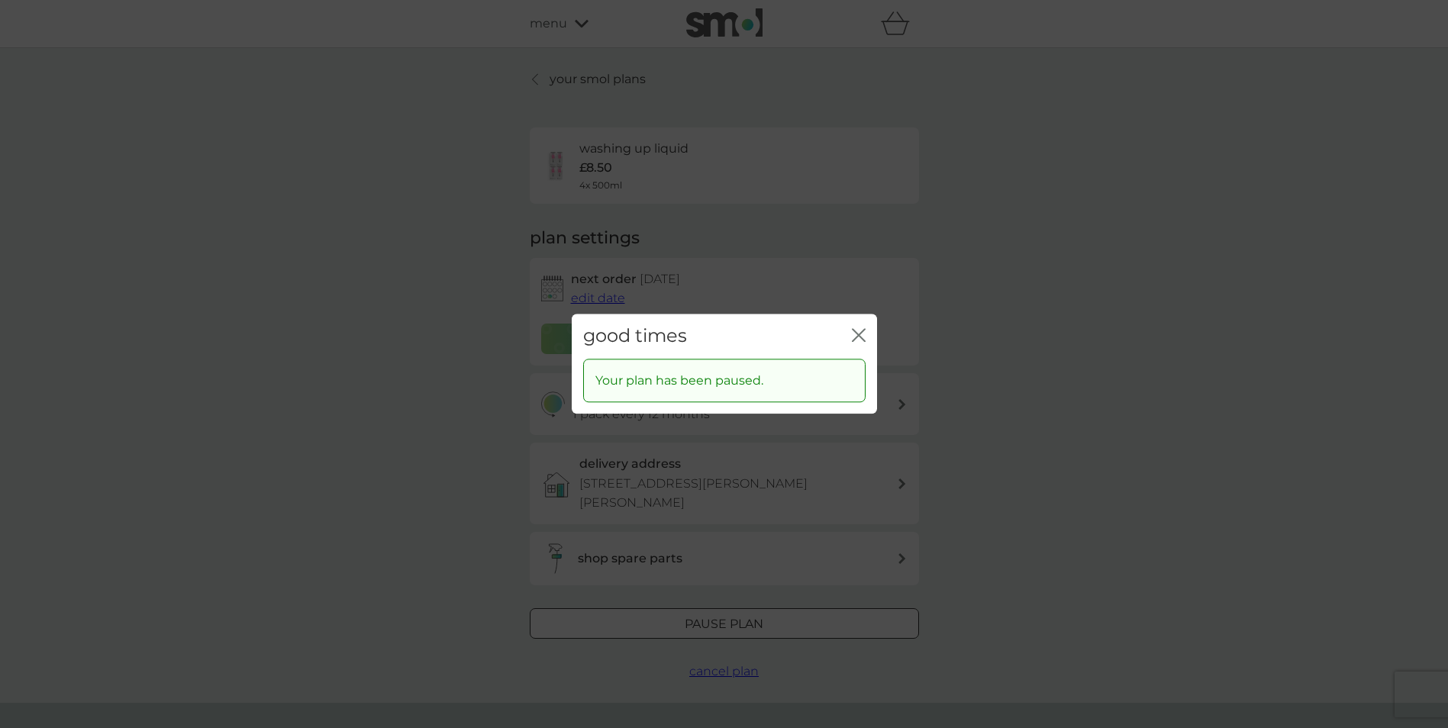
click at [860, 334] on icon "close" at bounding box center [861, 335] width 6 height 12
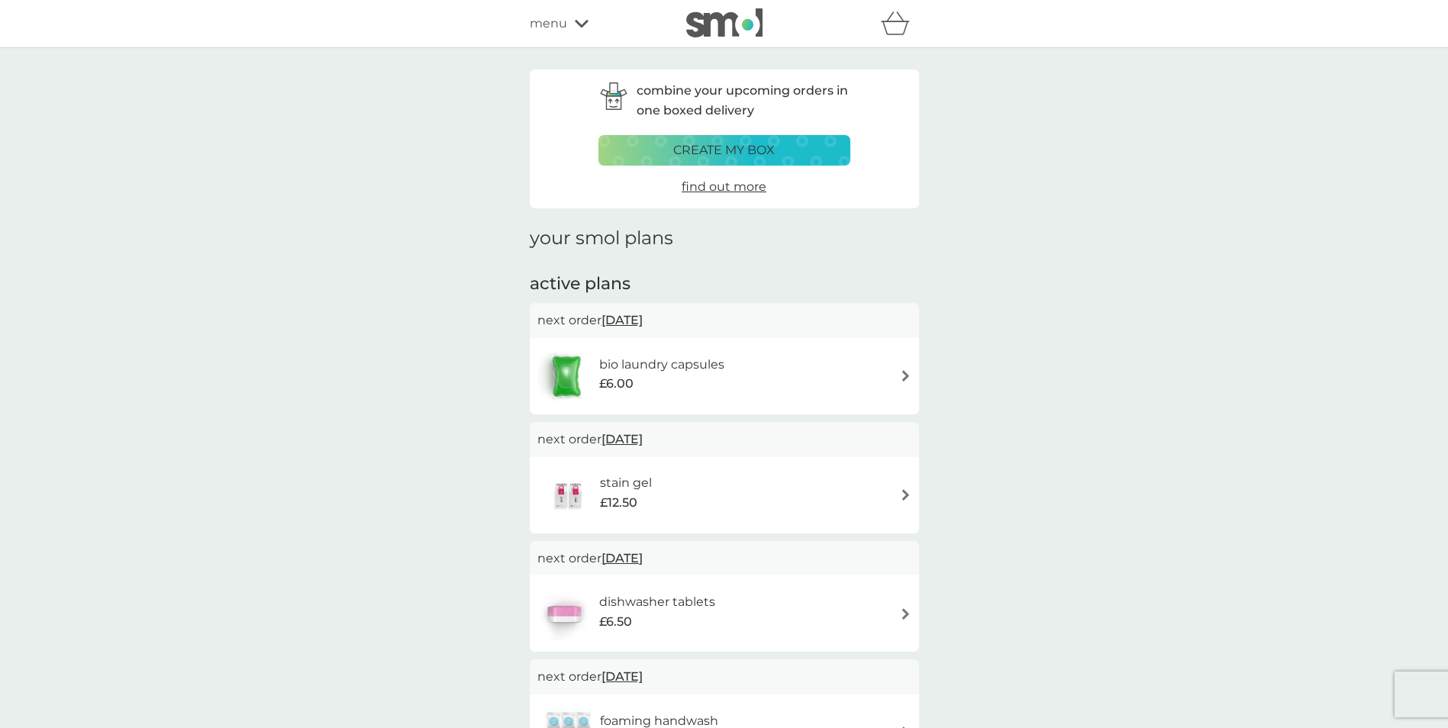
scroll to position [514, 0]
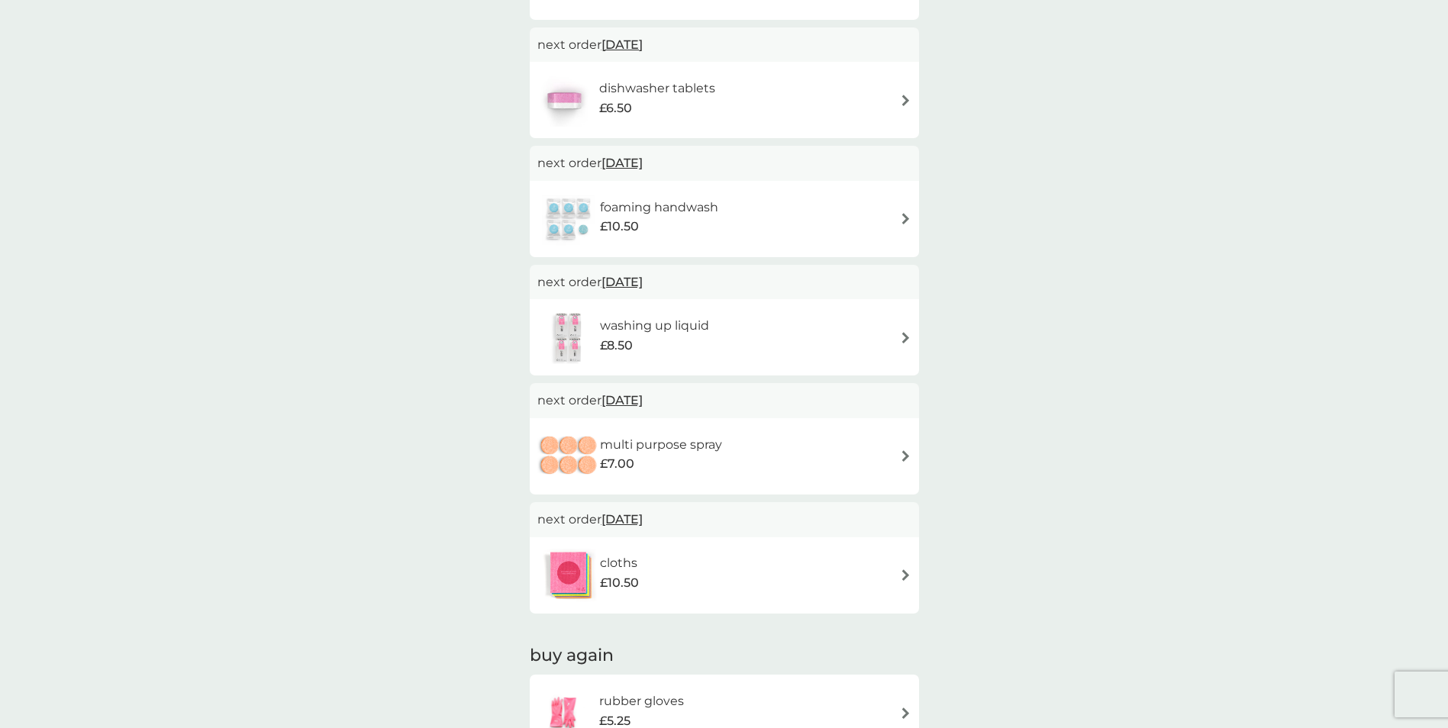
click at [907, 454] on img at bounding box center [905, 455] width 11 height 11
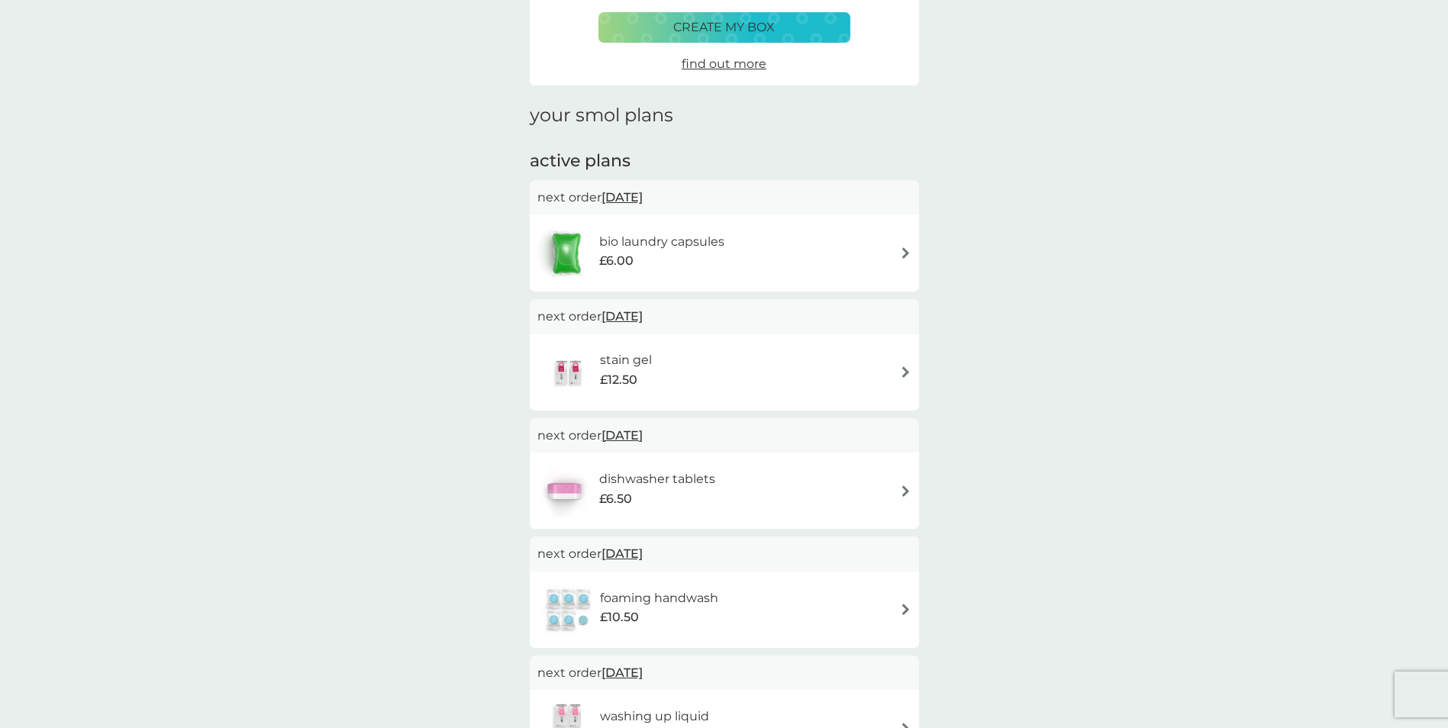
scroll to position [102, 0]
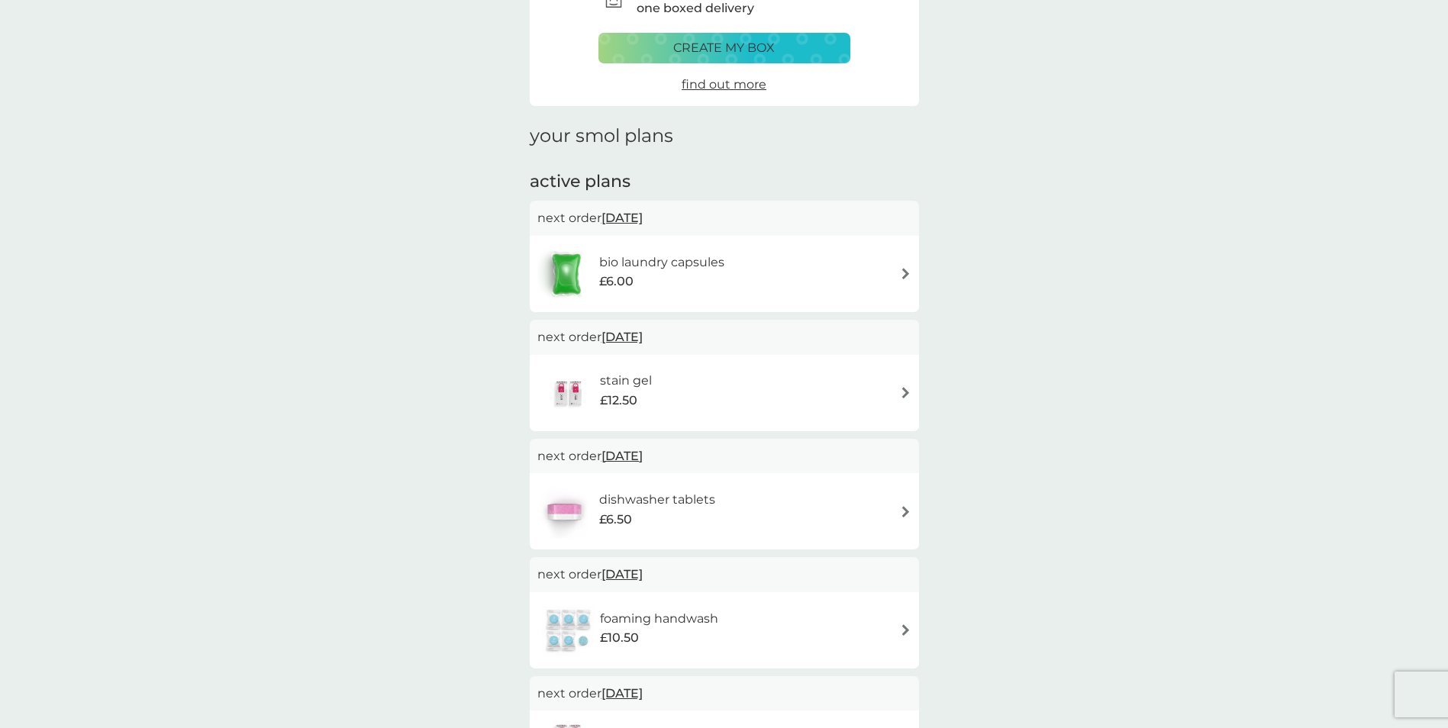
click at [604, 379] on h6 "stain gel" at bounding box center [626, 381] width 52 height 20
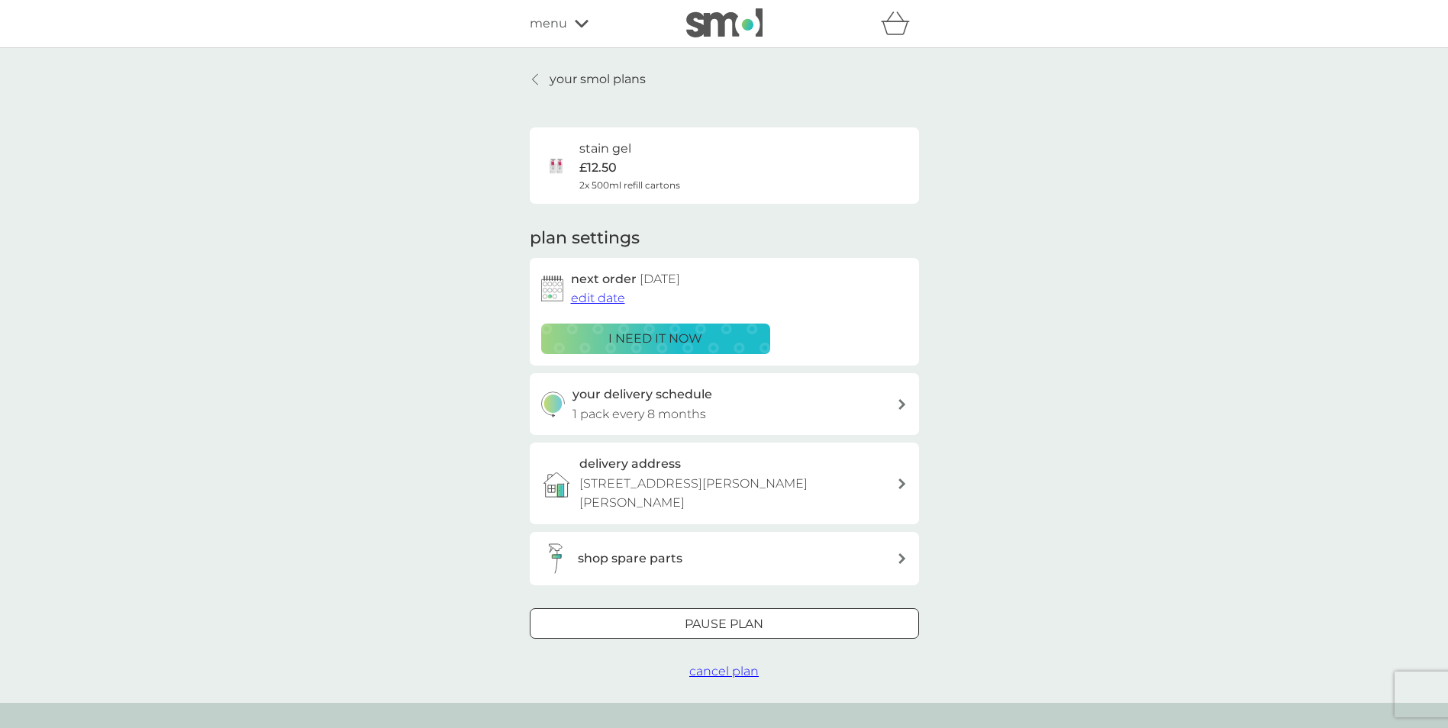
click at [710, 614] on p "Pause plan" at bounding box center [723, 624] width 79 height 20
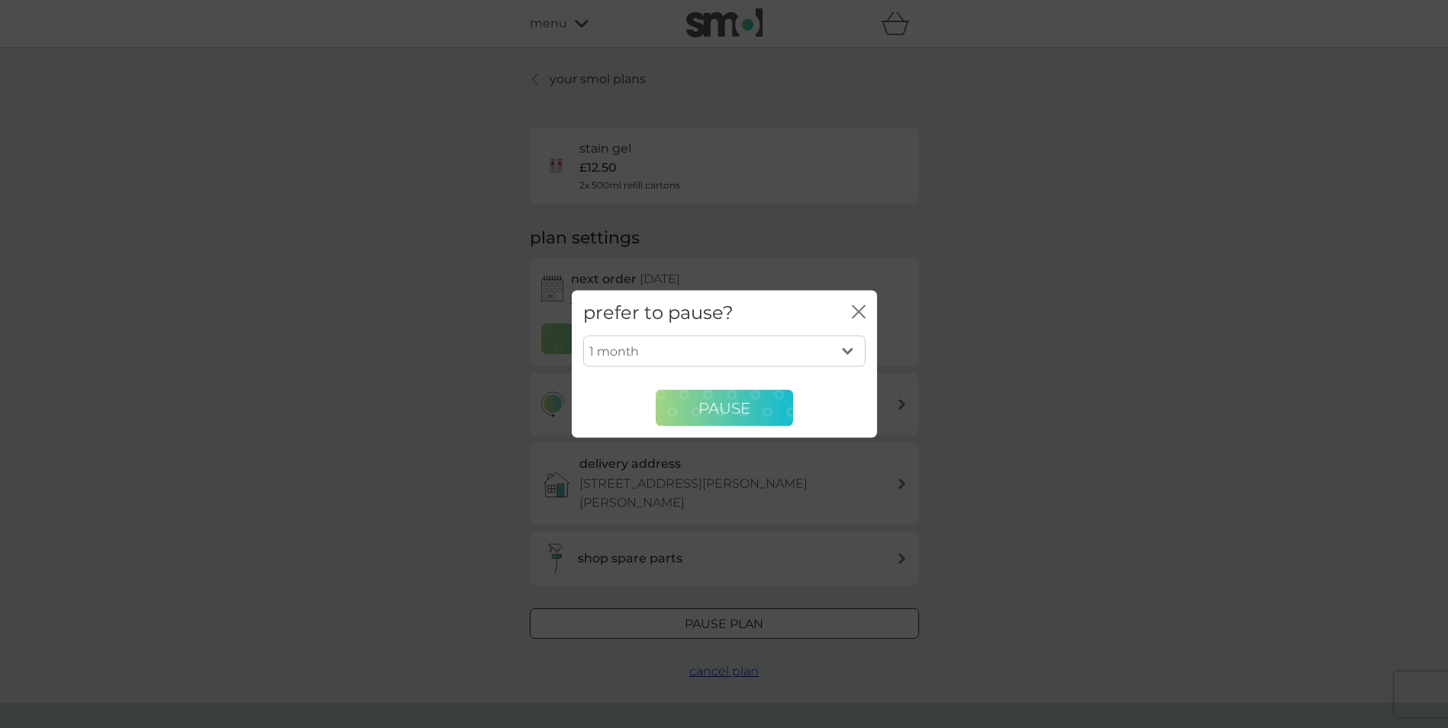
click at [765, 412] on button "Pause" at bounding box center [723, 408] width 137 height 37
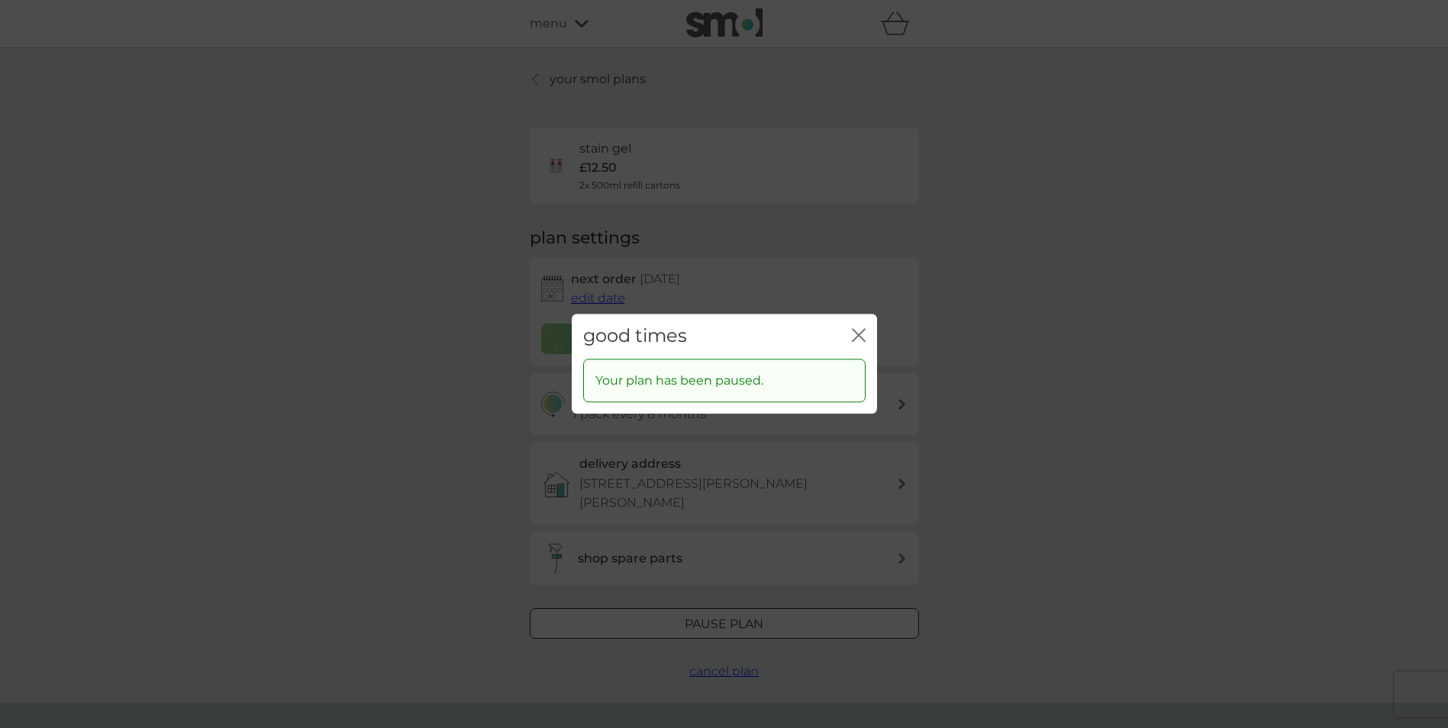
click at [863, 330] on icon "close" at bounding box center [861, 335] width 6 height 12
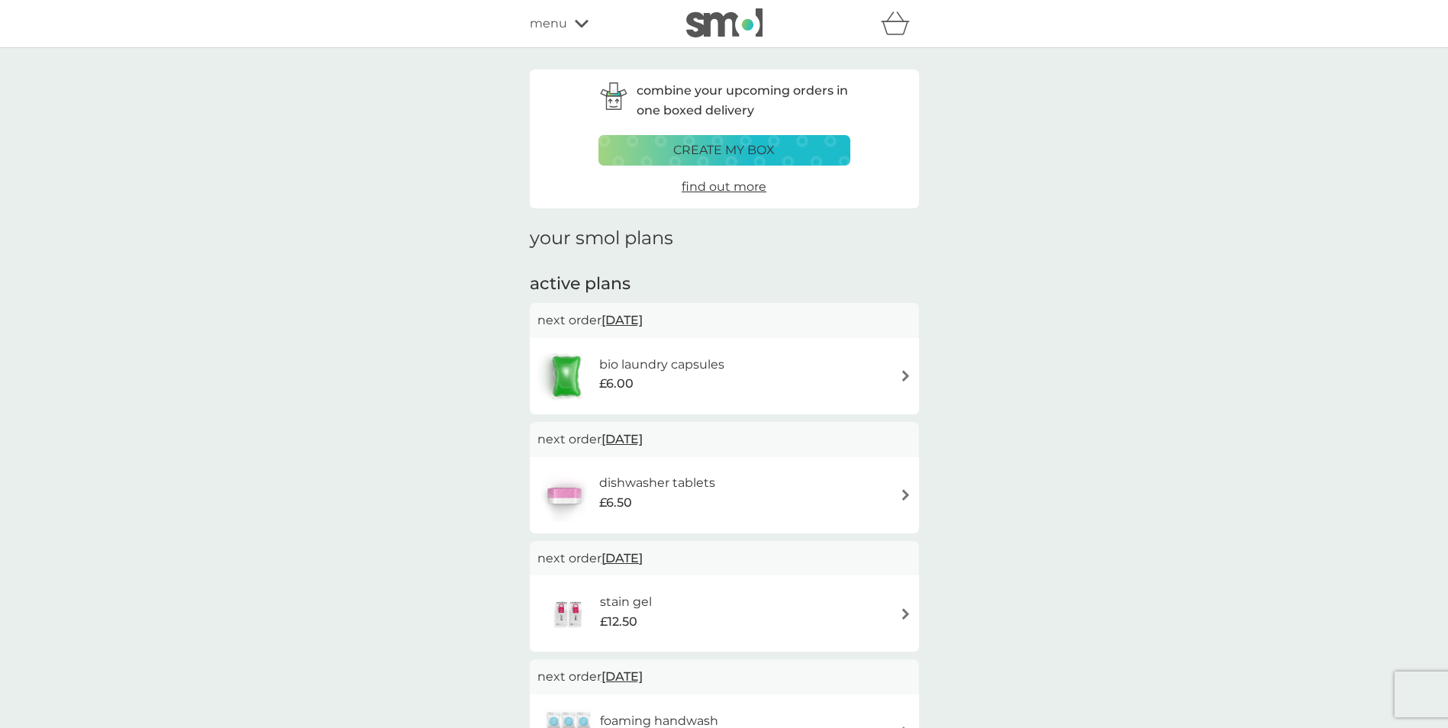
scroll to position [102, 0]
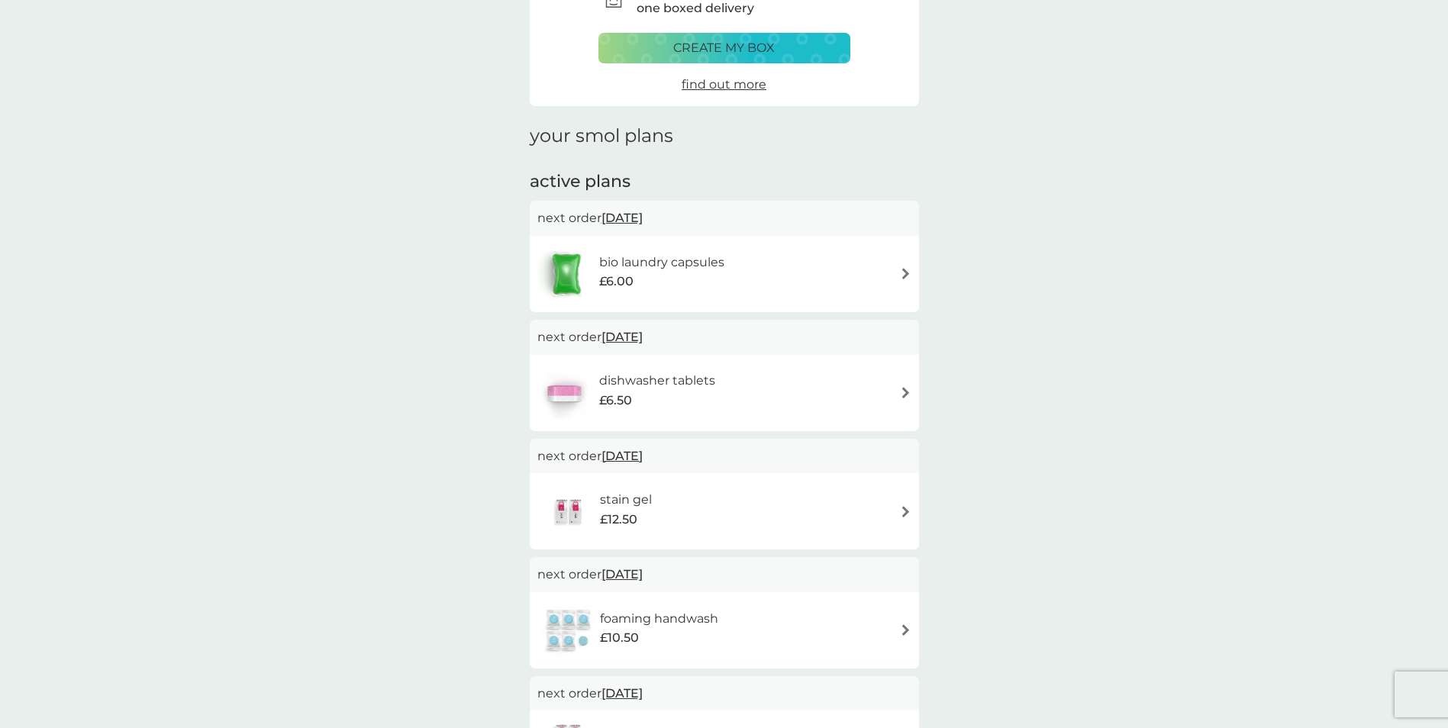
click at [904, 506] on img at bounding box center [905, 511] width 11 height 11
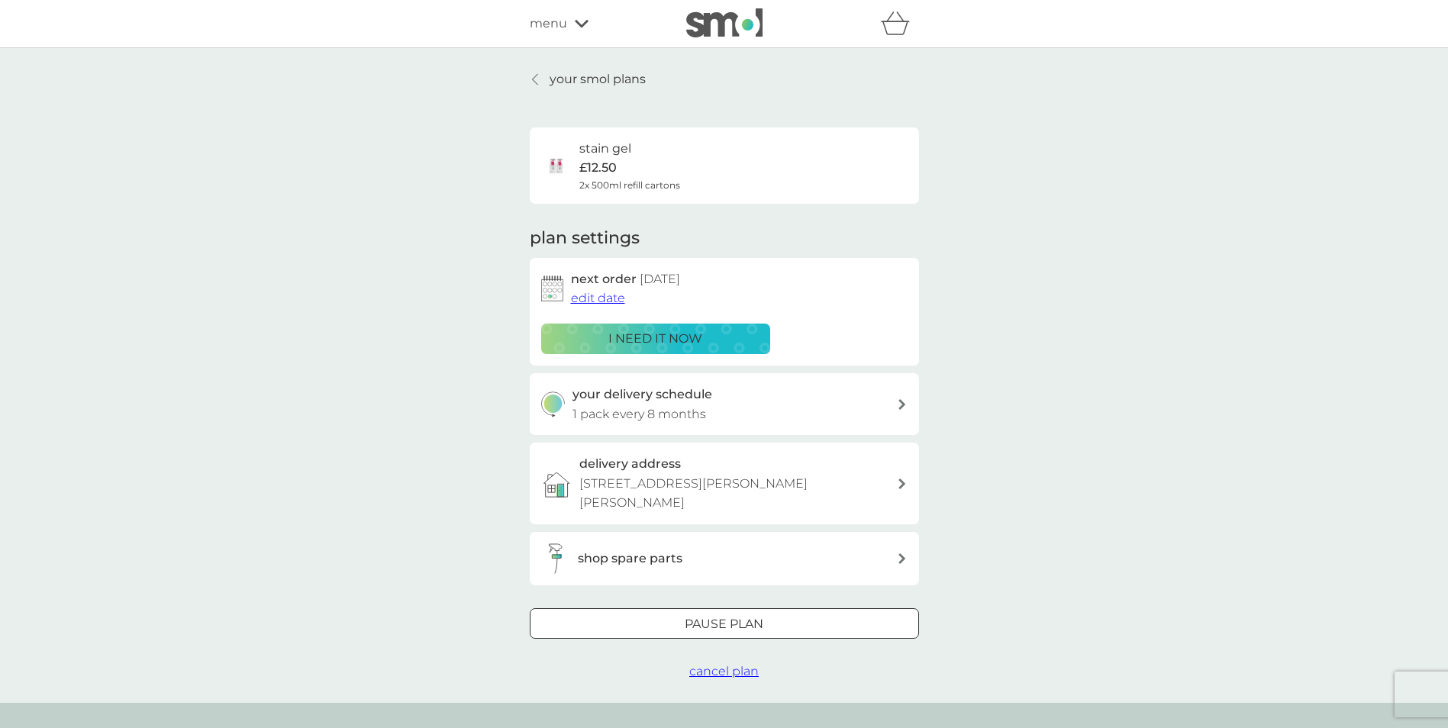
click at [722, 616] on div at bounding box center [724, 624] width 55 height 16
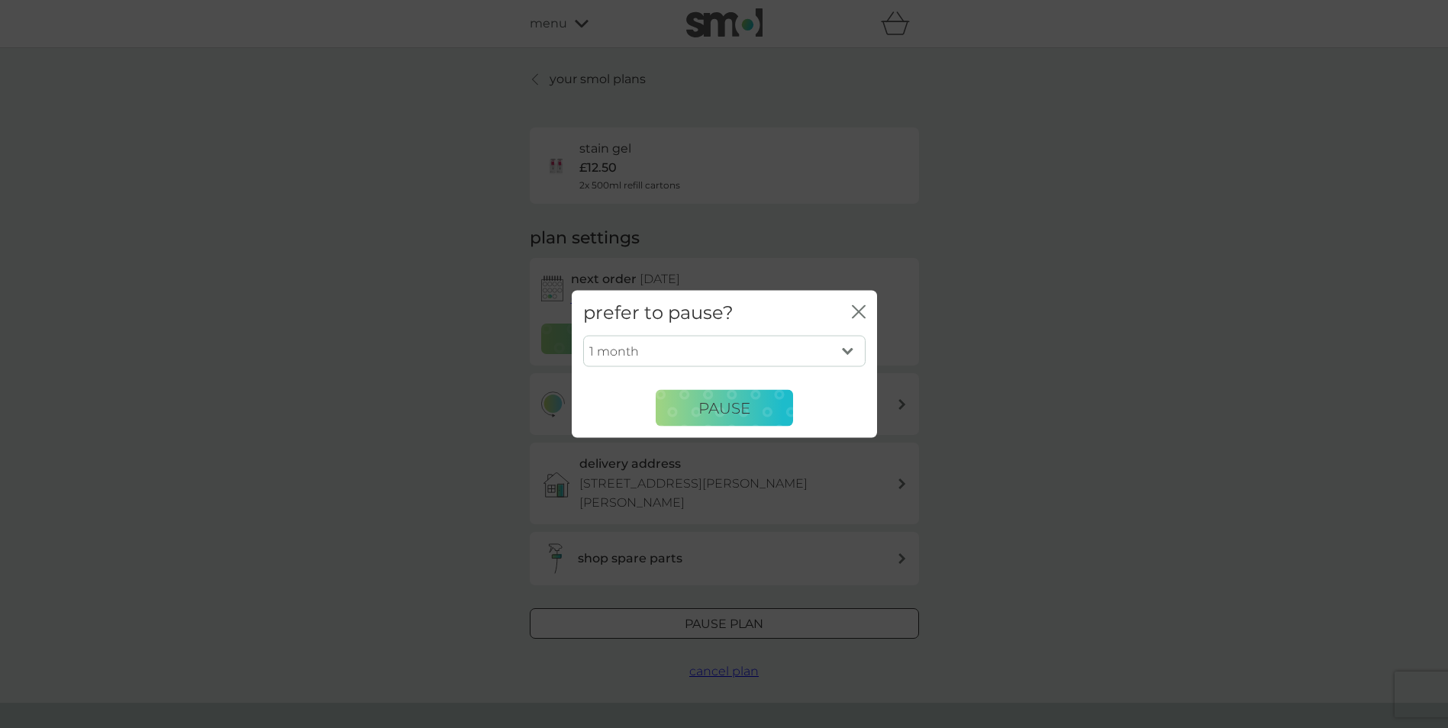
click at [846, 353] on select "1 month 2 months 3 months 4 months 5 months 6 months" at bounding box center [724, 351] width 282 height 32
select select "6"
click at [583, 335] on select "1 month 2 months 3 months 4 months 5 months 6 months" at bounding box center [724, 351] width 282 height 32
click at [763, 401] on button "Pause" at bounding box center [723, 408] width 137 height 37
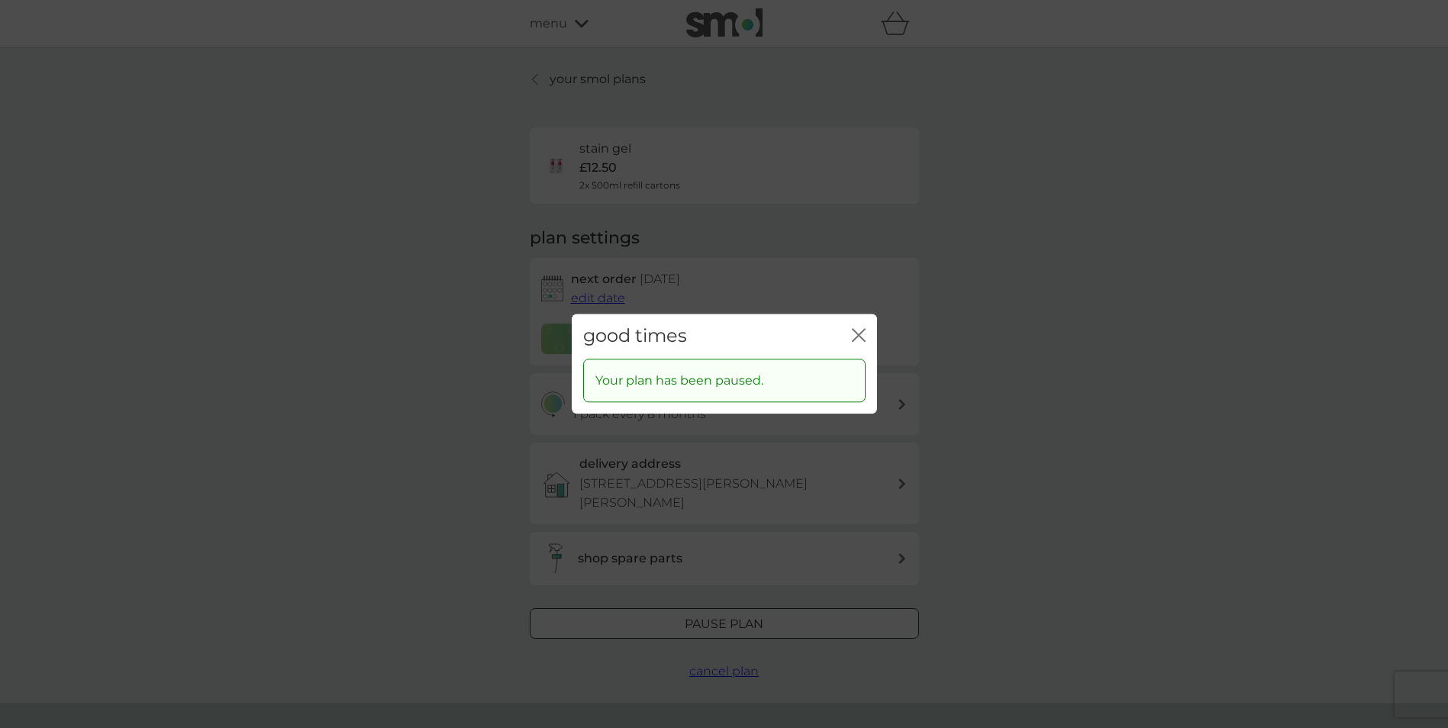
click at [859, 336] on icon "close" at bounding box center [861, 335] width 6 height 12
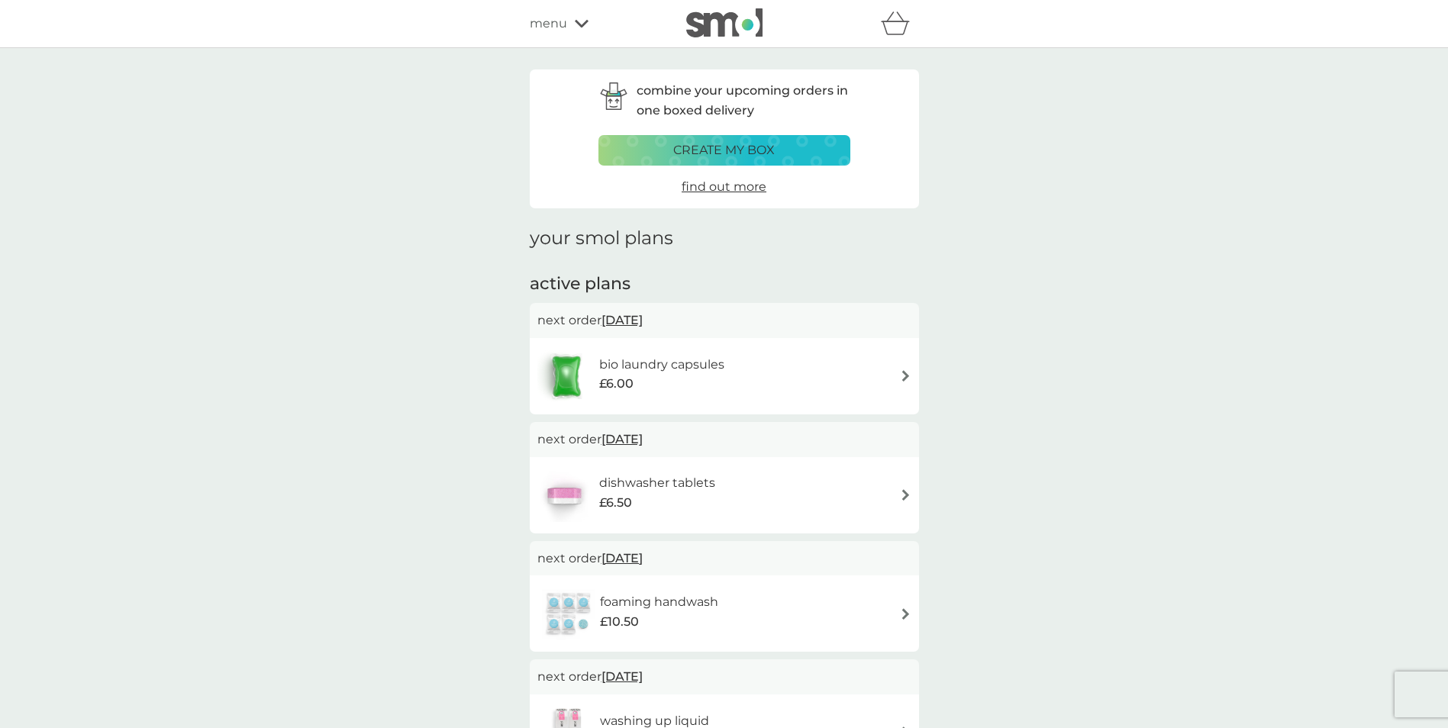
click at [561, 23] on span "menu" at bounding box center [548, 24] width 37 height 20
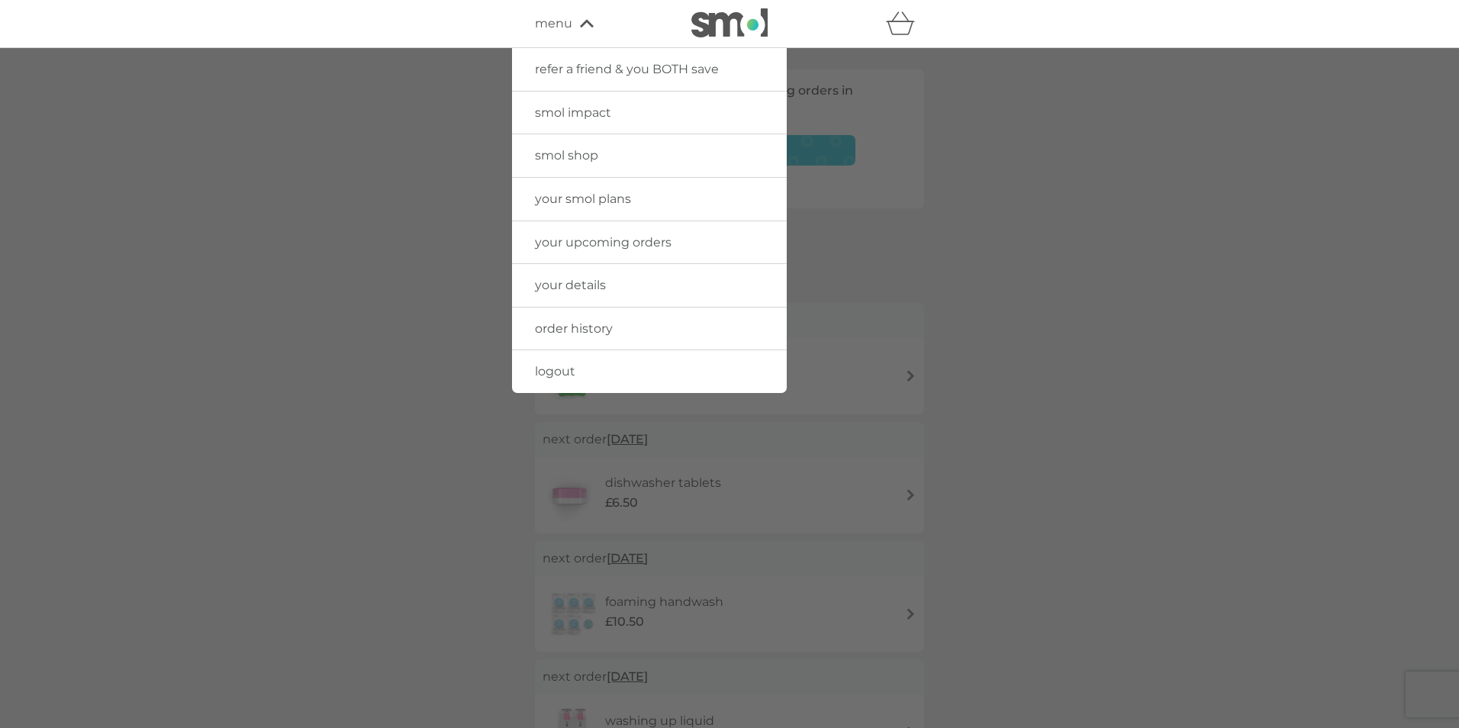
click at [551, 368] on span "logout" at bounding box center [555, 371] width 40 height 14
